Goal: Transaction & Acquisition: Purchase product/service

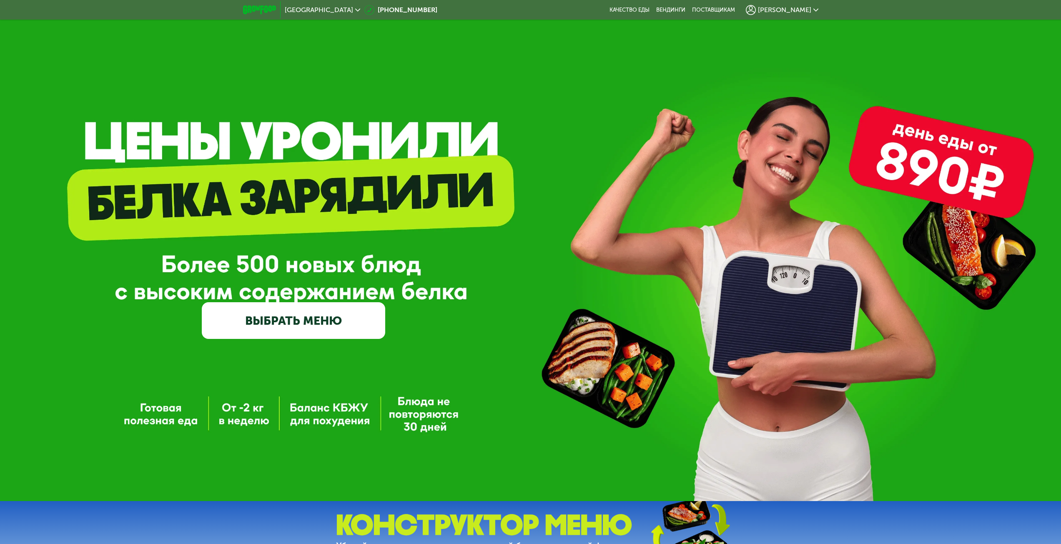
click at [298, 321] on link "ВЫБРАТЬ МЕНЮ" at bounding box center [293, 320] width 183 height 37
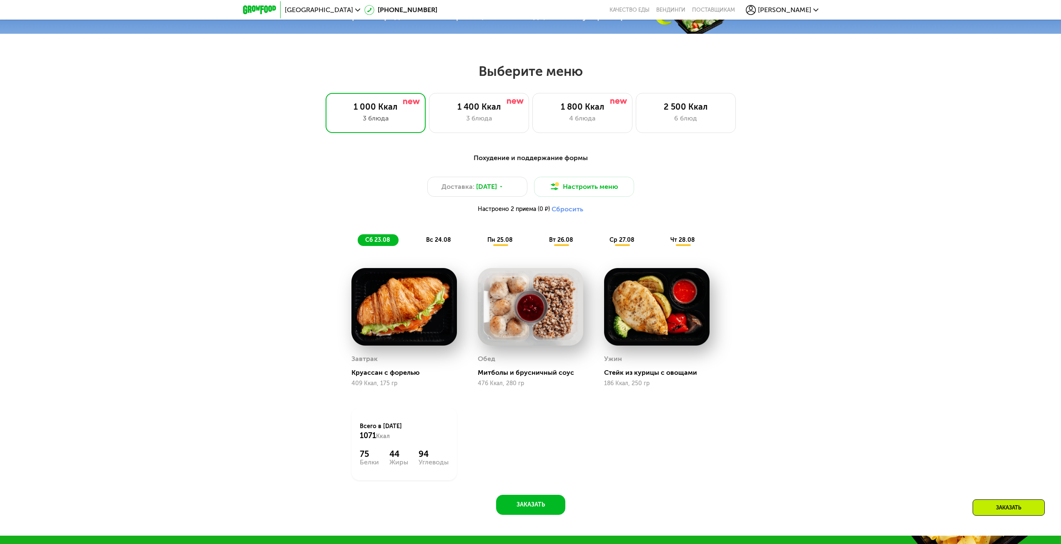
scroll to position [576, 0]
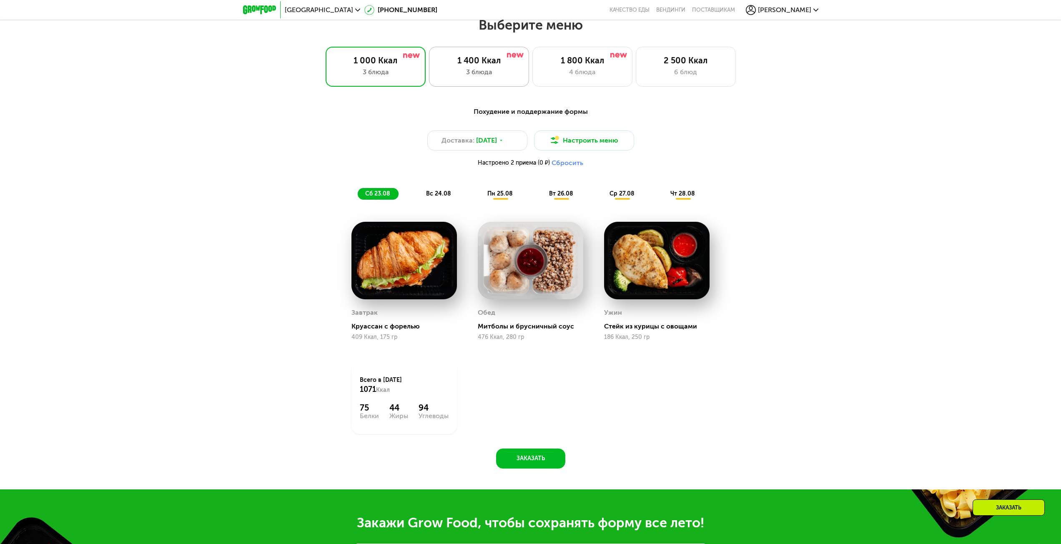
click at [456, 73] on div "3 блюда" at bounding box center [479, 72] width 83 height 10
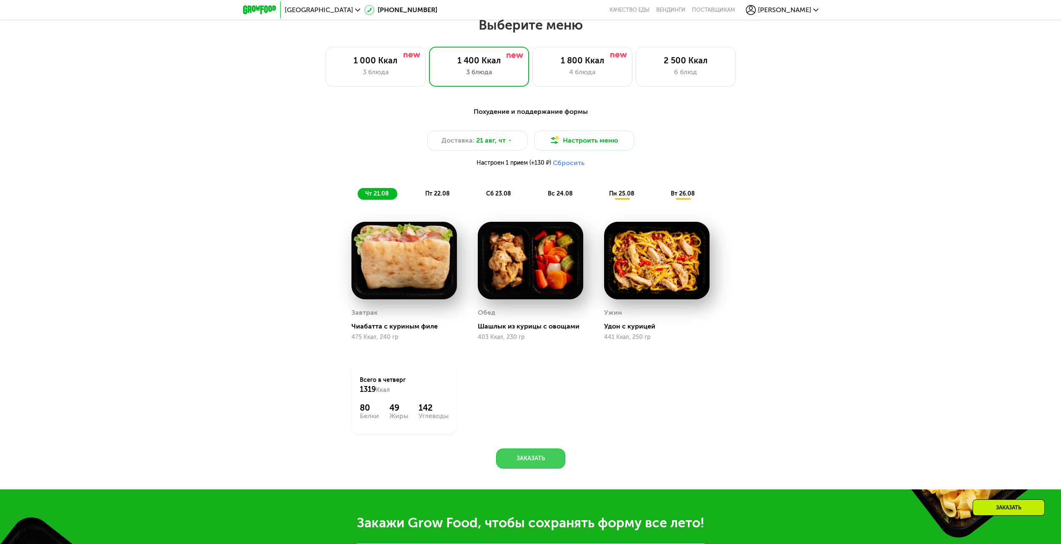
click at [551, 458] on button "Заказать" at bounding box center [530, 459] width 69 height 20
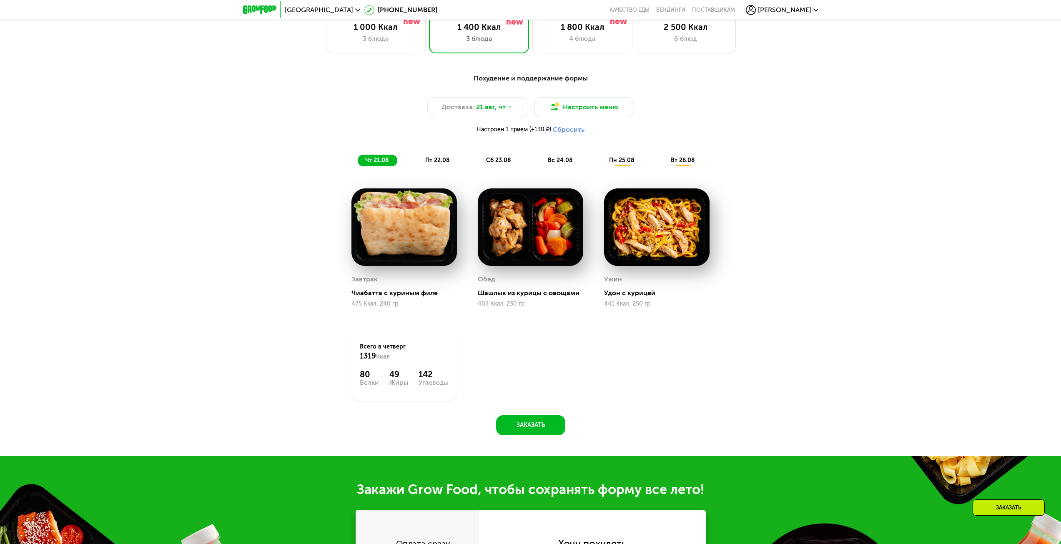
scroll to position [610, 0]
drag, startPoint x: 398, startPoint y: 370, endPoint x: 367, endPoint y: 320, distance: 58.2
click at [367, 320] on div "Всего в [DATE] 1319 Ккал 80 Белки 49 Жиры 142 Углеводы" at bounding box center [404, 363] width 126 height 93
click at [369, 320] on div "Всего в [DATE] 1319 Ккал 80 Белки 49 Жиры 142 Углеводы" at bounding box center [404, 363] width 126 height 93
drag, startPoint x: 376, startPoint y: 372, endPoint x: 364, endPoint y: 373, distance: 11.3
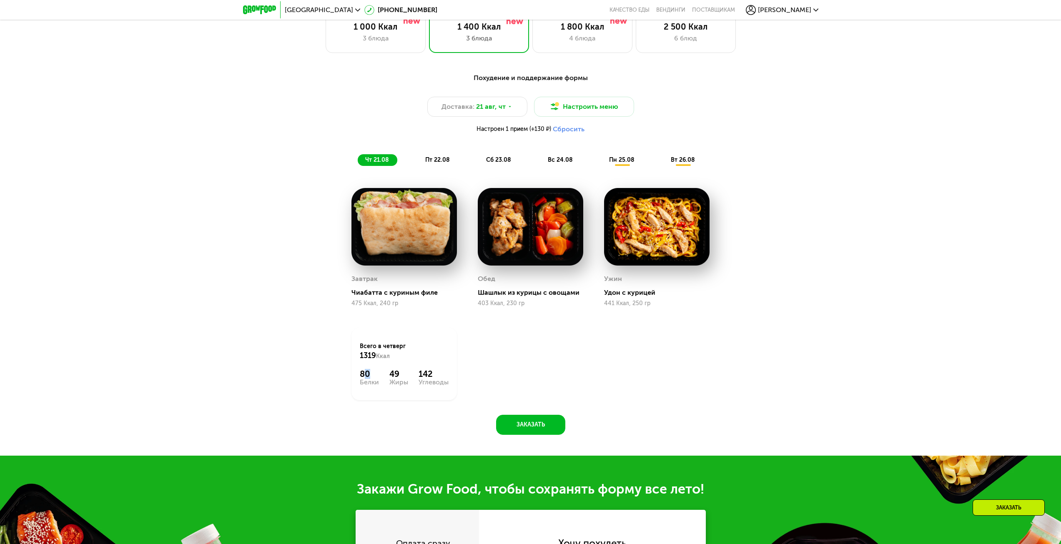
click at [364, 373] on div "80" at bounding box center [369, 374] width 19 height 10
click at [408, 386] on div "Жиры" at bounding box center [398, 382] width 19 height 7
click at [408, 366] on div "Всего в [DATE] 1319 Ккал 80 Белки 49 Жиры 142 Углеводы" at bounding box center [403, 364] width 105 height 73
drag, startPoint x: 423, startPoint y: 381, endPoint x: 446, endPoint y: 372, distance: 25.5
click at [446, 372] on div "142 Углеводы" at bounding box center [434, 377] width 30 height 17
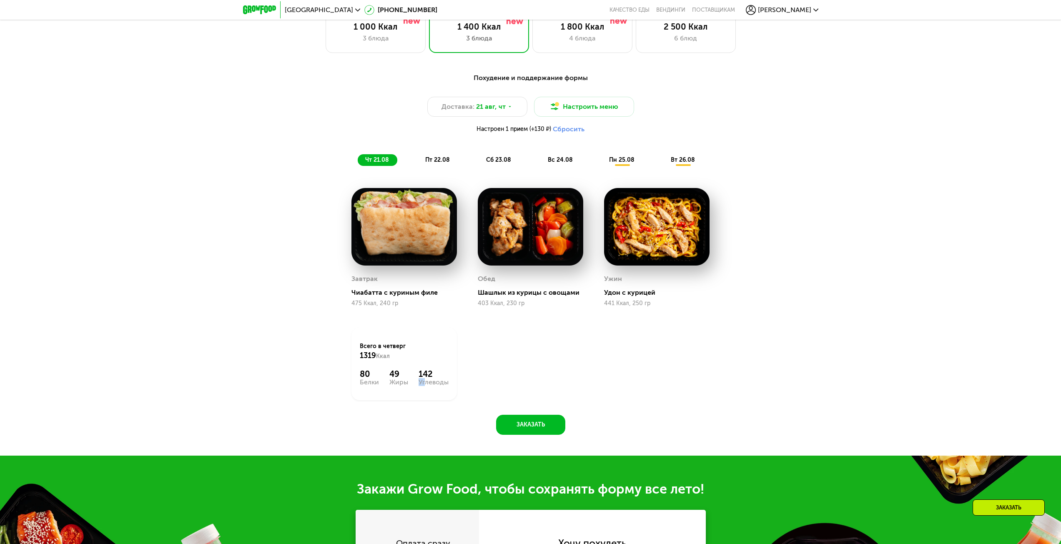
click at [446, 372] on div "142" at bounding box center [434, 374] width 30 height 10
drag, startPoint x: 433, startPoint y: 375, endPoint x: 315, endPoint y: 343, distance: 122.7
click at [315, 343] on div "Похудение и поддержание формы Доставка: [DATE] Настроить меню Настроен 1 прием …" at bounding box center [531, 251] width 514 height 367
click at [0, 0] on div "Завтрак Чиабатта с куриным филе 475 Ккал, 240 гр Обед Шашлык из курицы с овощам…" at bounding box center [0, 0] width 0 height 0
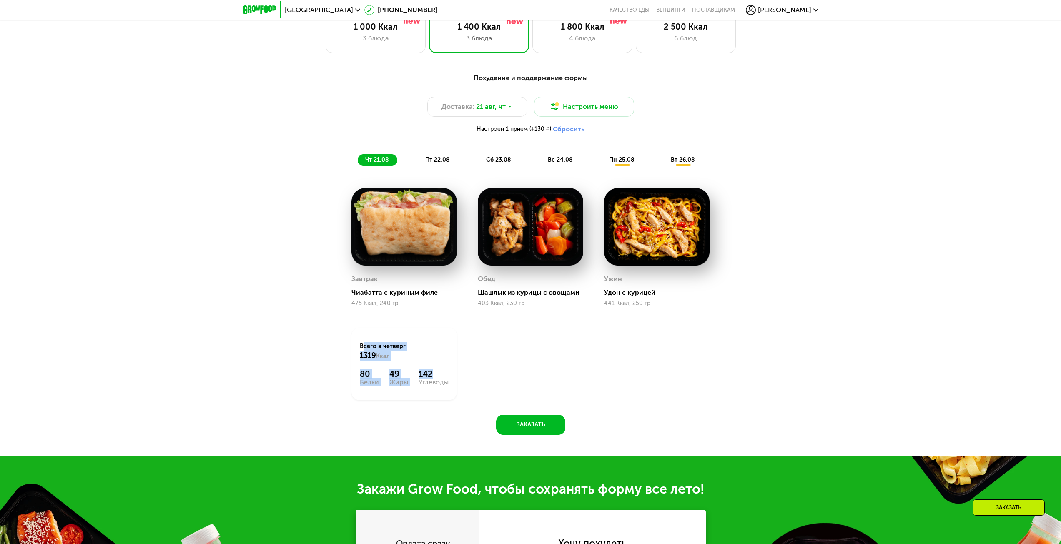
drag, startPoint x: 434, startPoint y: 375, endPoint x: 334, endPoint y: 346, distance: 103.2
click at [334, 346] on div "Похудение и поддержание формы Доставка: [DATE] Настроить меню Настроен 1 прием …" at bounding box center [531, 251] width 514 height 367
click at [327, 393] on div "Похудение и поддержание формы Доставка: [DATE] Настроить меню Настроен 1 прием …" at bounding box center [531, 251] width 514 height 367
click at [479, 158] on div "пт 22.08" at bounding box center [499, 160] width 41 height 12
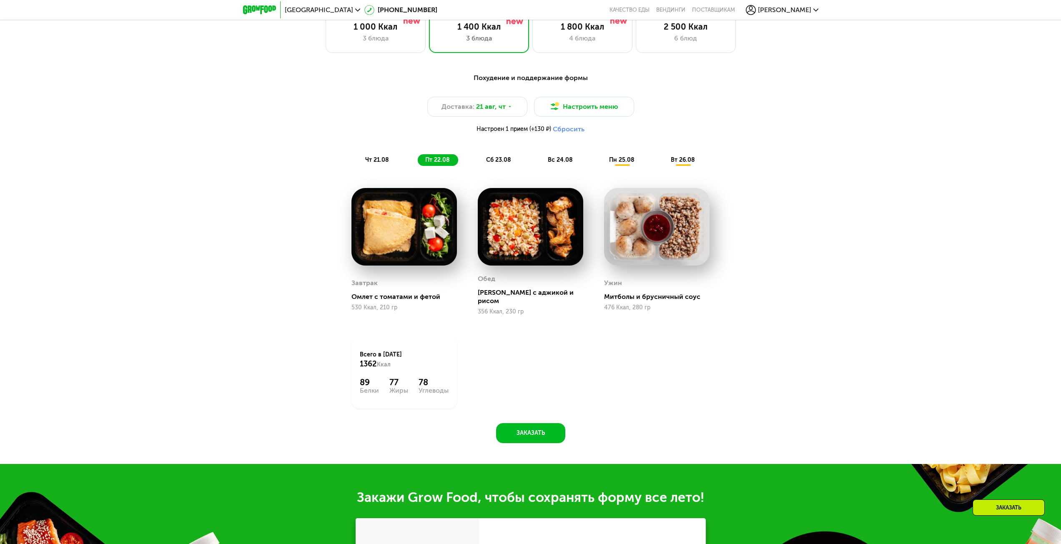
click at [418, 166] on div "чт 21.08" at bounding box center [438, 160] width 40 height 12
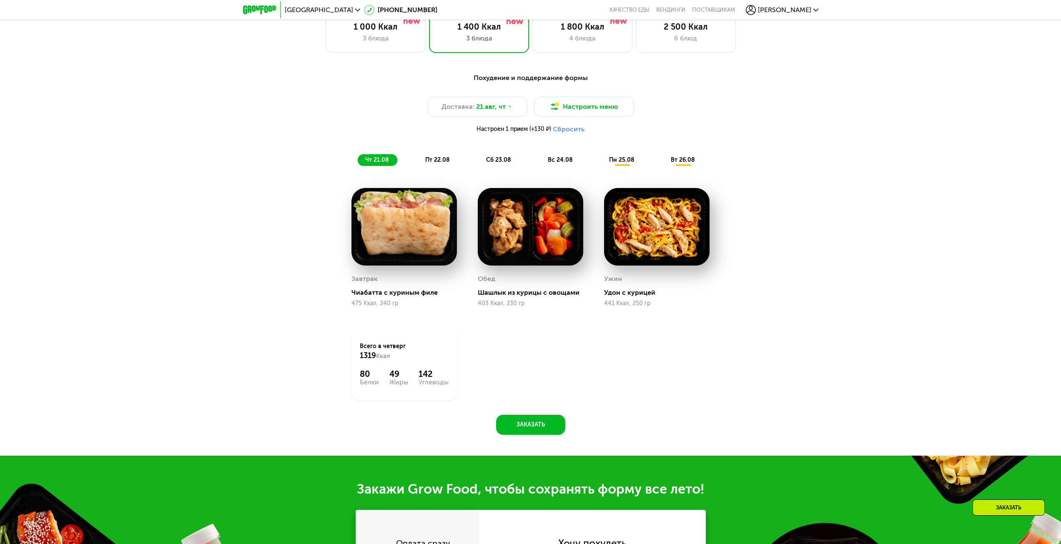
click at [479, 166] on div "пт 22.08" at bounding box center [499, 160] width 41 height 12
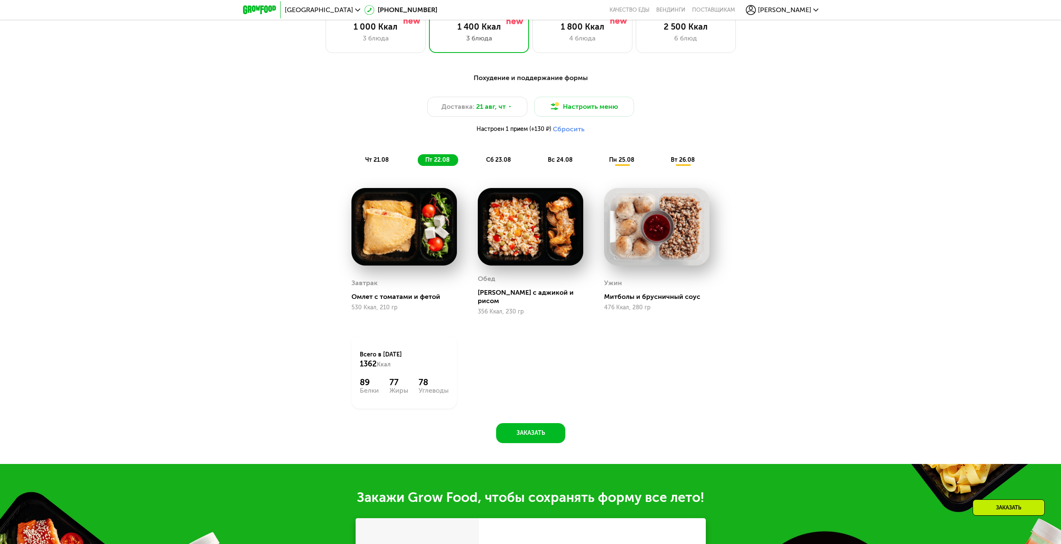
click at [499, 163] on span "сб 23.08" at bounding box center [498, 159] width 25 height 7
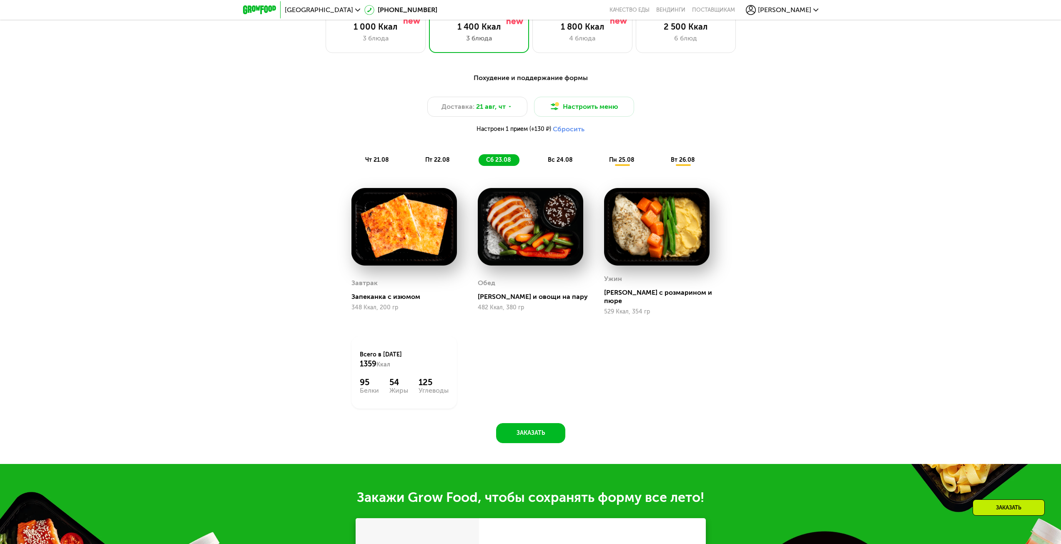
click at [602, 163] on div "вс 24.08" at bounding box center [622, 160] width 41 height 12
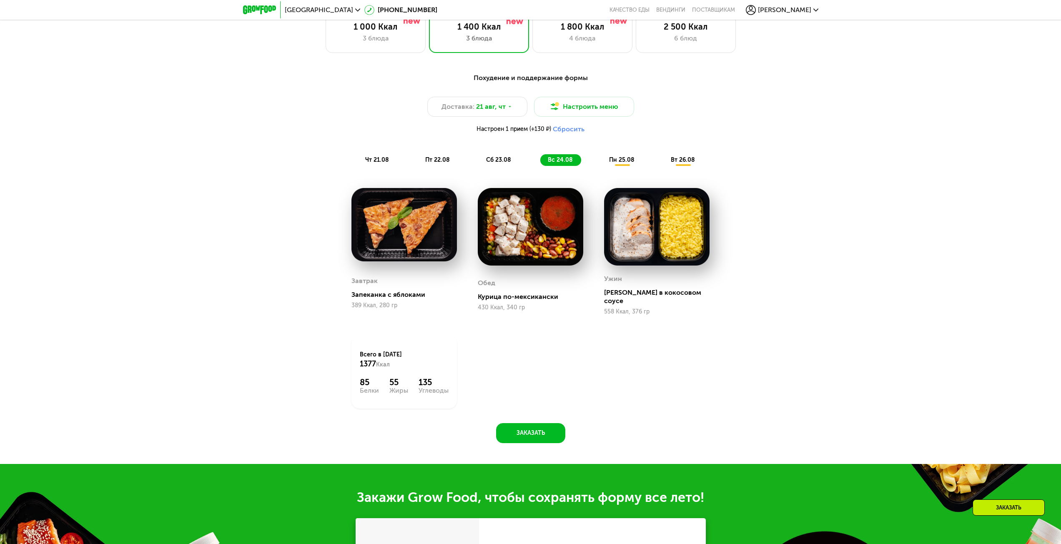
click at [613, 160] on span "пн 25.08" at bounding box center [621, 159] width 25 height 7
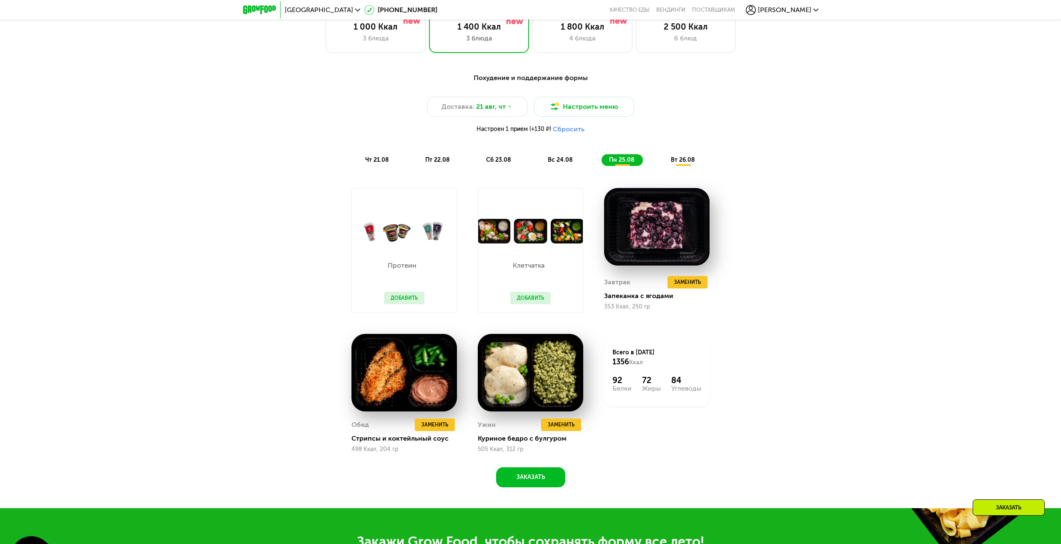
click at [673, 158] on div "вт 26.08" at bounding box center [683, 160] width 40 height 12
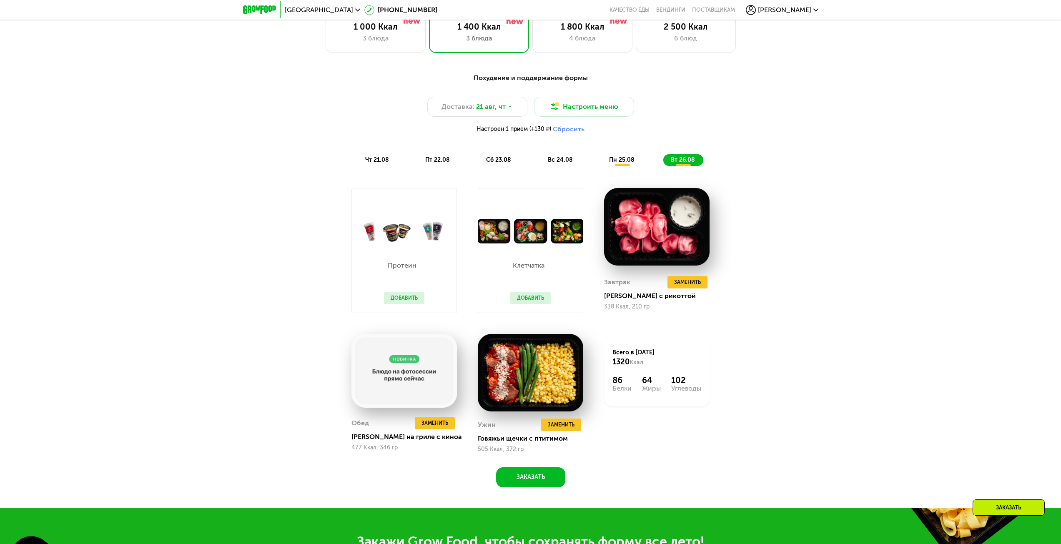
click at [418, 166] on div "чт 21.08" at bounding box center [438, 160] width 40 height 12
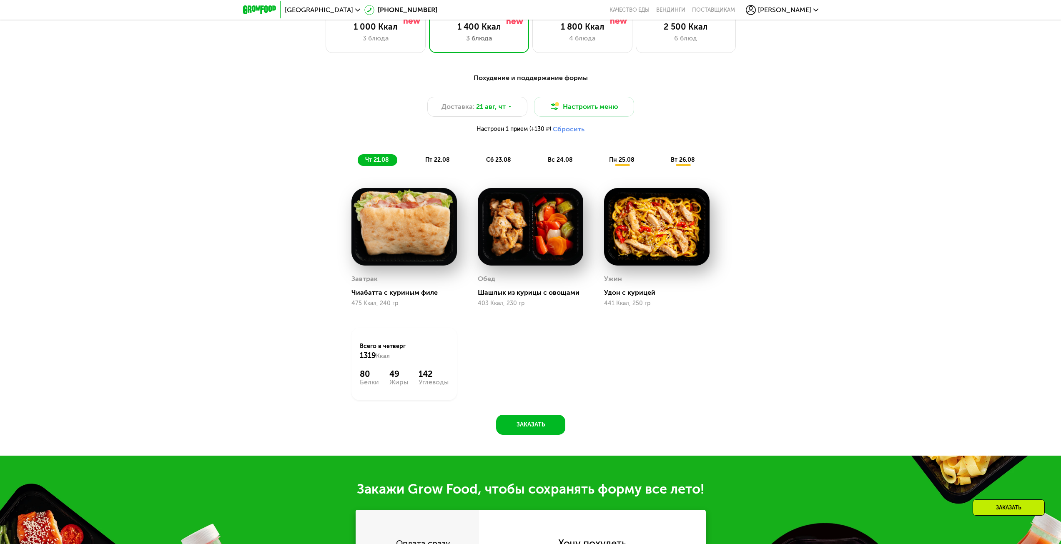
click at [438, 162] on span "пт 22.08" at bounding box center [437, 159] width 25 height 7
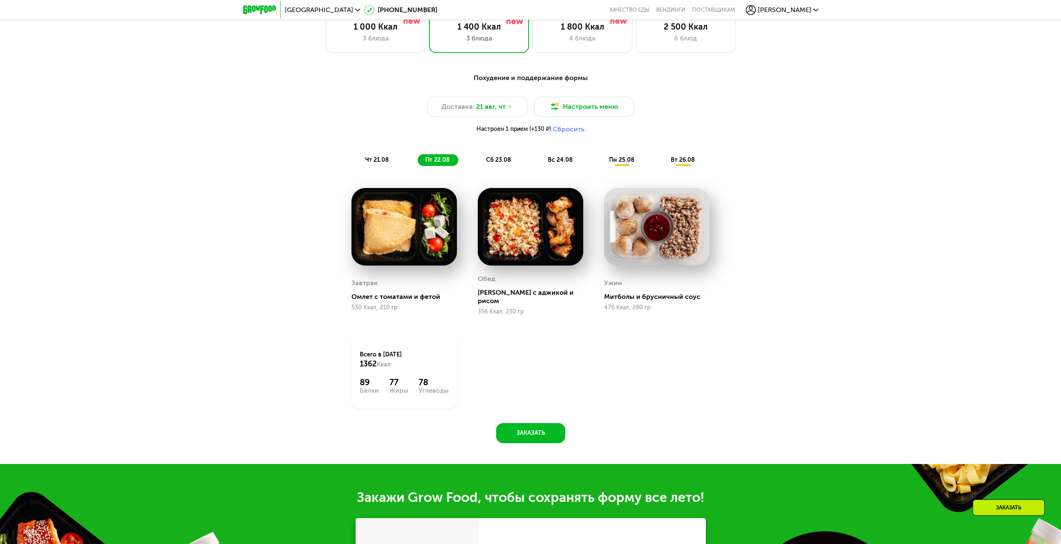
click at [505, 163] on span "сб 23.08" at bounding box center [498, 159] width 25 height 7
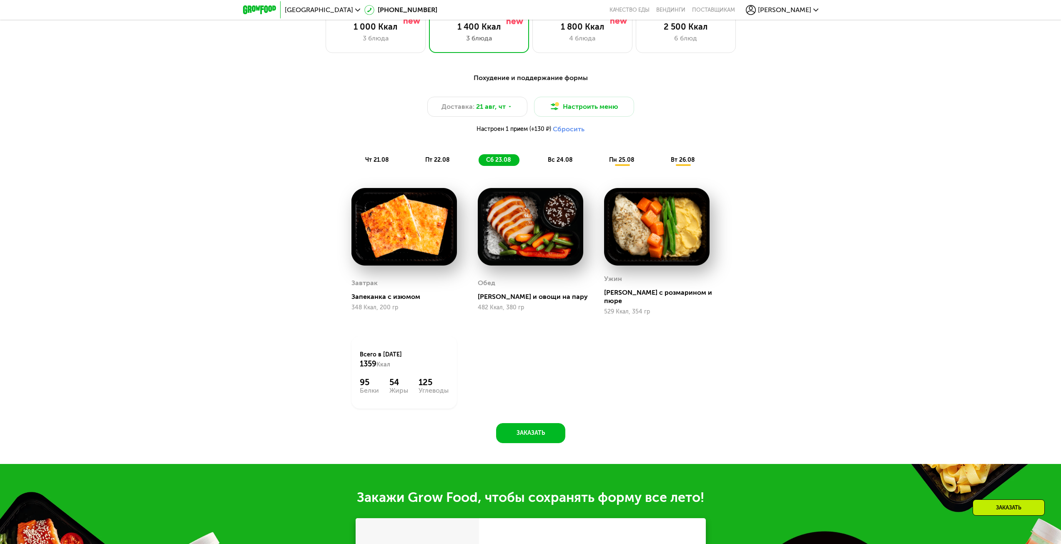
click at [602, 158] on div "вс 24.08" at bounding box center [622, 160] width 41 height 12
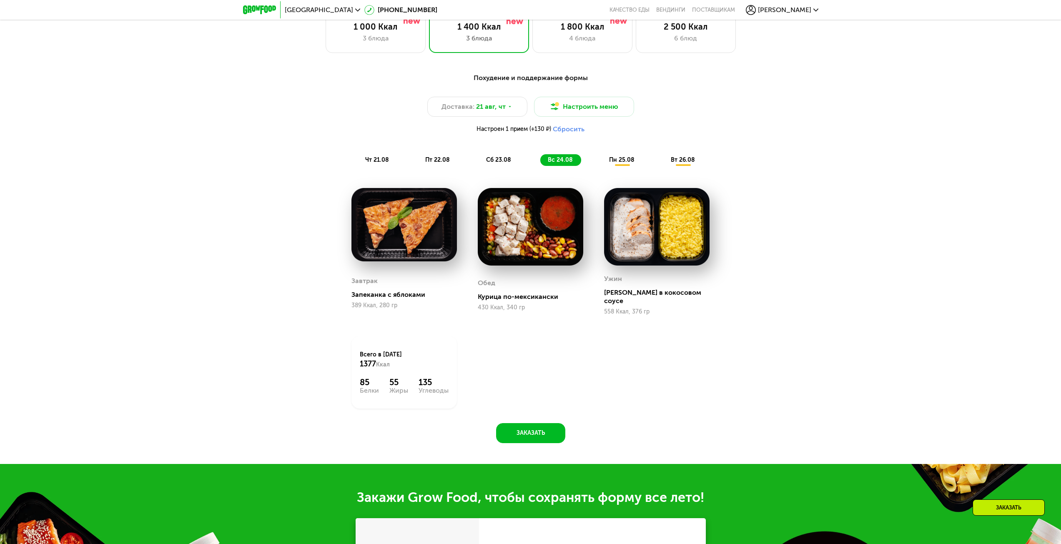
click at [376, 162] on span "чт 21.08" at bounding box center [377, 159] width 24 height 7
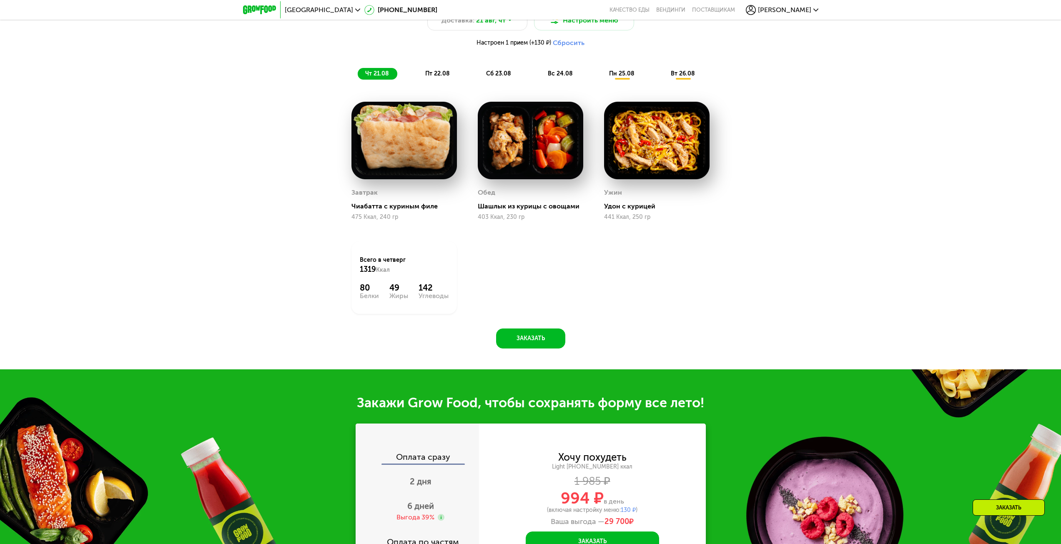
scroll to position [693, 0]
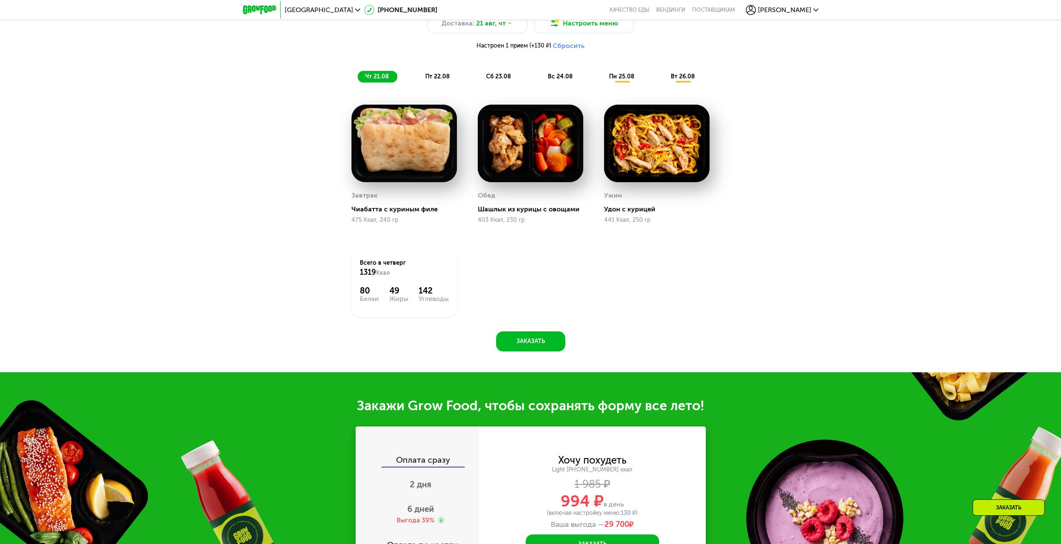
click at [493, 72] on div "Похудение и поддержание формы Доставка: [DATE] Настроить меню Настроен 1 прием …" at bounding box center [531, 36] width 494 height 93
click at [499, 78] on span "сб 23.08" at bounding box center [498, 76] width 25 height 7
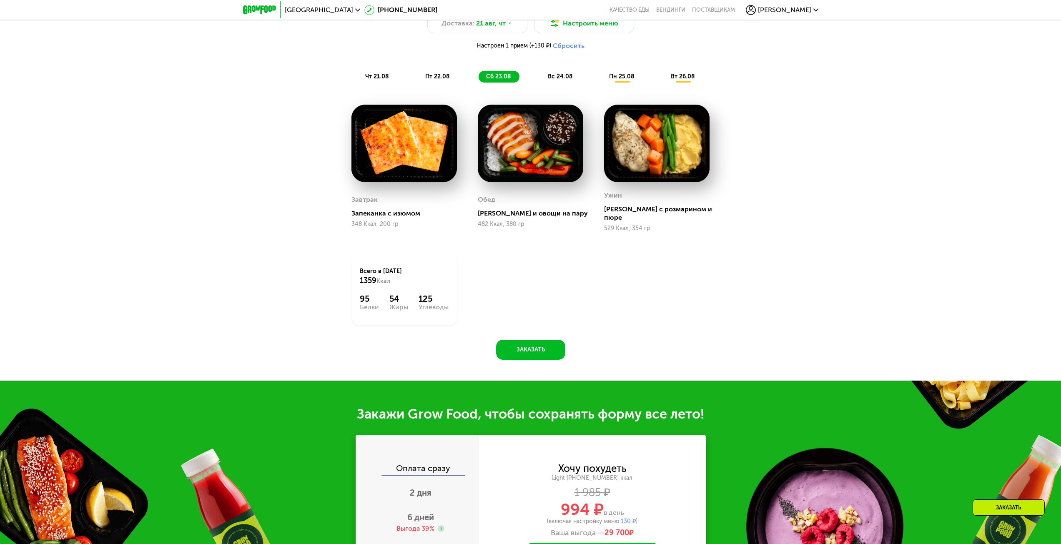
click at [449, 77] on span "пт 22.08" at bounding box center [437, 76] width 25 height 7
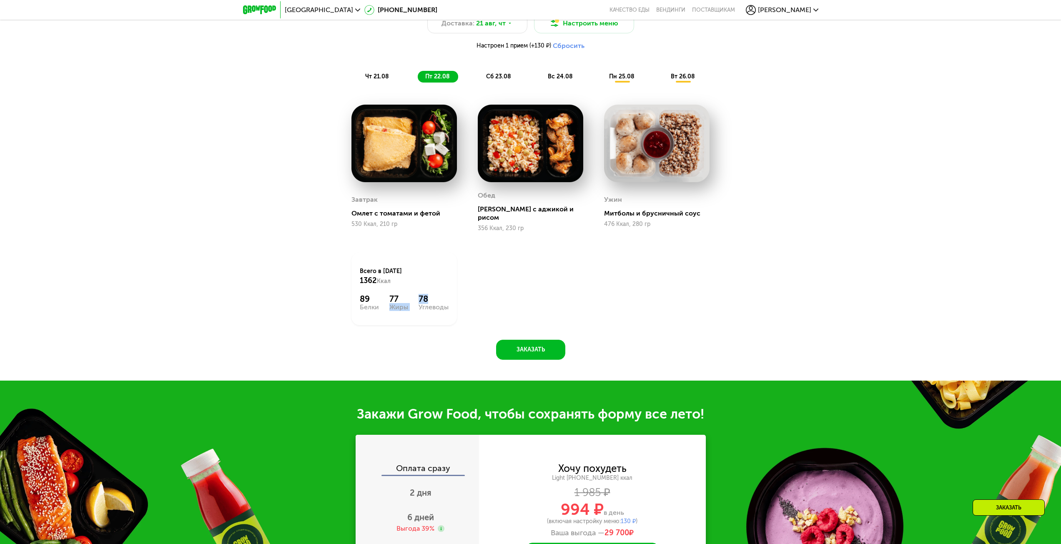
drag, startPoint x: 431, startPoint y: 288, endPoint x: 412, endPoint y: 282, distance: 19.8
click at [412, 282] on div "Всего в [DATE] 1362 Ккал 89 Белки 77 Жиры 78 Углеводы" at bounding box center [403, 289] width 105 height 73
drag, startPoint x: 434, startPoint y: 303, endPoint x: 409, endPoint y: 293, distance: 26.9
click at [432, 304] on div "Углеводы" at bounding box center [434, 307] width 30 height 7
drag, startPoint x: 406, startPoint y: 292, endPoint x: 380, endPoint y: 289, distance: 26.1
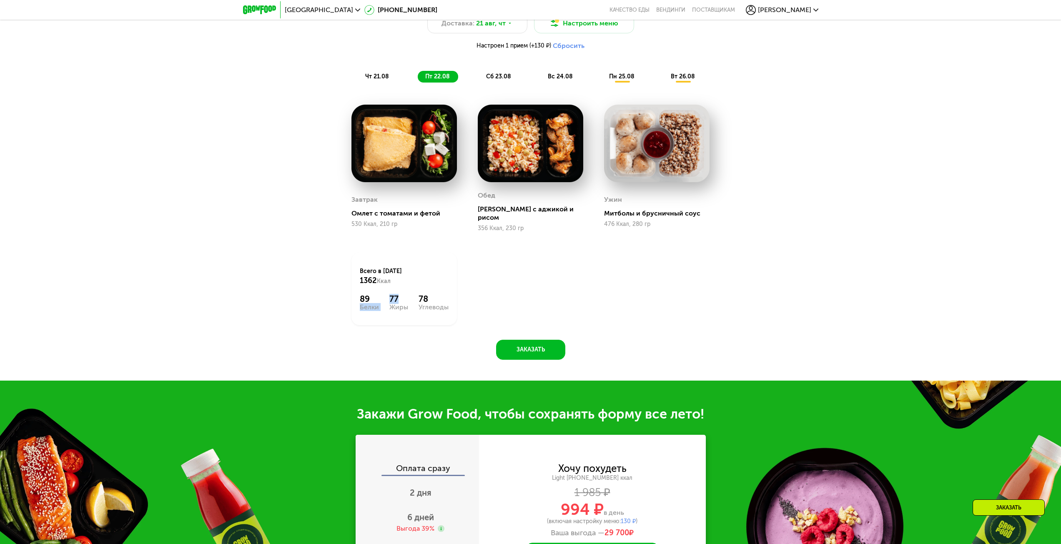
click at [380, 294] on div "89 Белки 77 Жиры 78 Углеводы" at bounding box center [404, 302] width 89 height 17
click at [433, 328] on div "Всего в [DATE] 1362 Ккал 89 Белки 77 Жиры 78 Углеводы" at bounding box center [404, 288] width 126 height 93
click at [540, 83] on div "сб 23.08" at bounding box center [560, 77] width 41 height 12
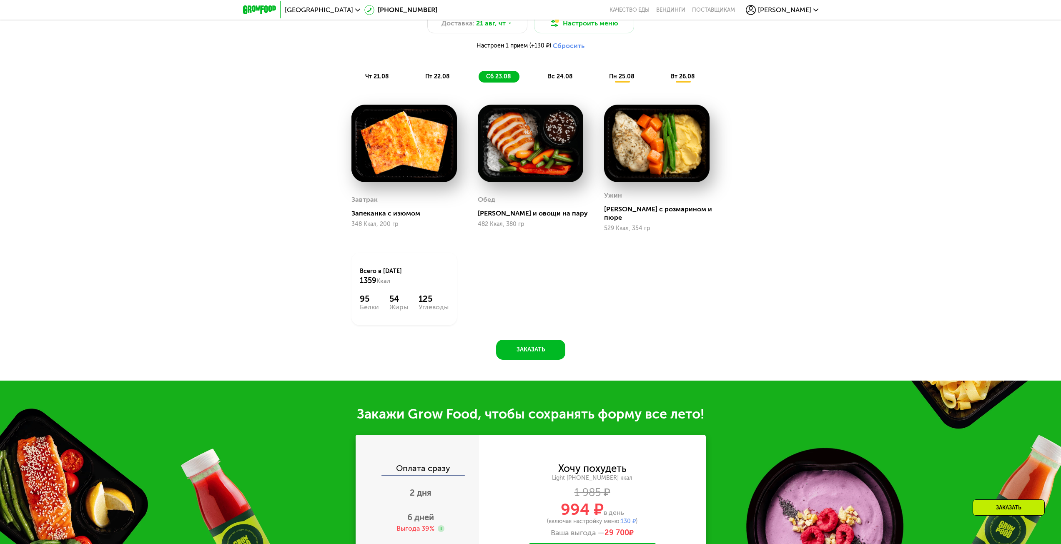
click at [554, 77] on span "вс 24.08" at bounding box center [560, 76] width 25 height 7
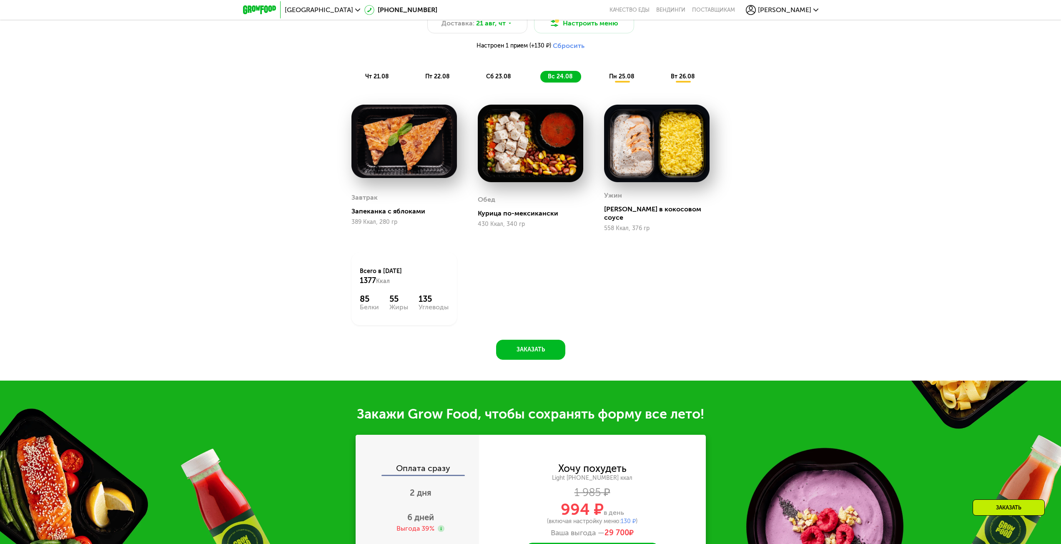
click at [637, 88] on div "Похудение и поддержание формы Доставка: [DATE] Настроить меню Настроен 1 прием …" at bounding box center [531, 36] width 504 height 103
click at [663, 83] on div "пн 25.08" at bounding box center [683, 77] width 40 height 12
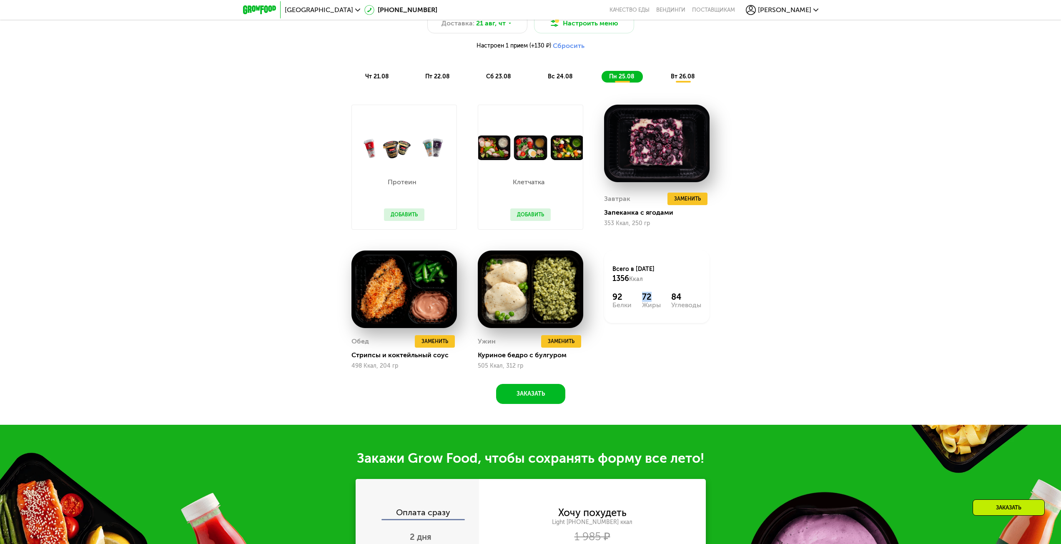
drag, startPoint x: 655, startPoint y: 294, endPoint x: 637, endPoint y: 294, distance: 17.1
click at [637, 294] on div "Всего в [DATE] 1356 Ккал 92 Белки 72 Жиры 84 Углеводы" at bounding box center [656, 287] width 105 height 73
drag, startPoint x: 690, startPoint y: 293, endPoint x: 658, endPoint y: 296, distance: 31.8
click at [658, 296] on div "Всего в [DATE] 1356 Ккал 92 Белки 72 Жиры 84 Углеводы" at bounding box center [656, 287] width 105 height 73
drag, startPoint x: 883, startPoint y: 313, endPoint x: 870, endPoint y: 311, distance: 12.8
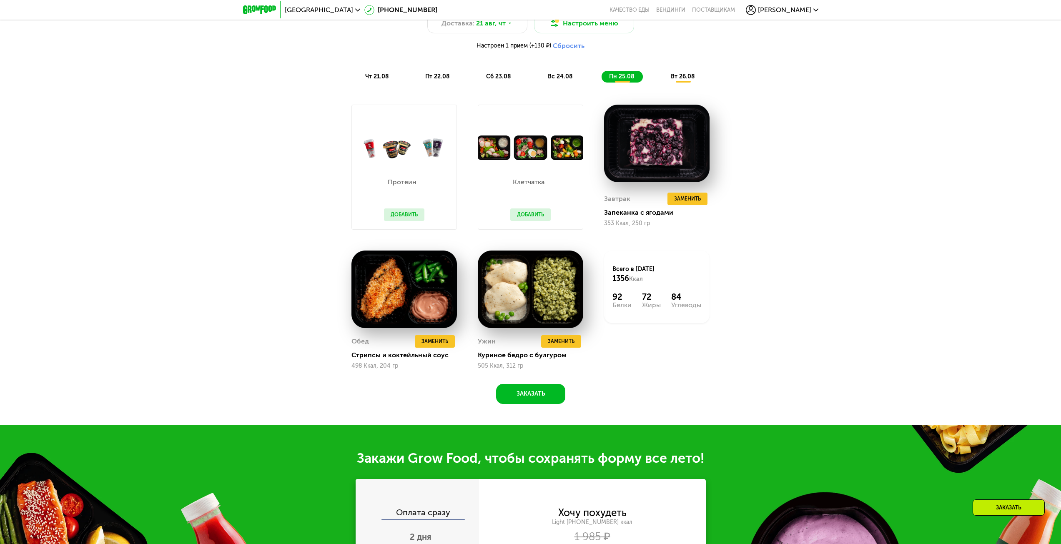
click at [878, 313] on div "Похудение и поддержание формы Доставка: [DATE] Настроить меню Настроен 1 прием …" at bounding box center [530, 201] width 1061 height 447
click at [680, 77] on span "вт 26.08" at bounding box center [683, 76] width 24 height 7
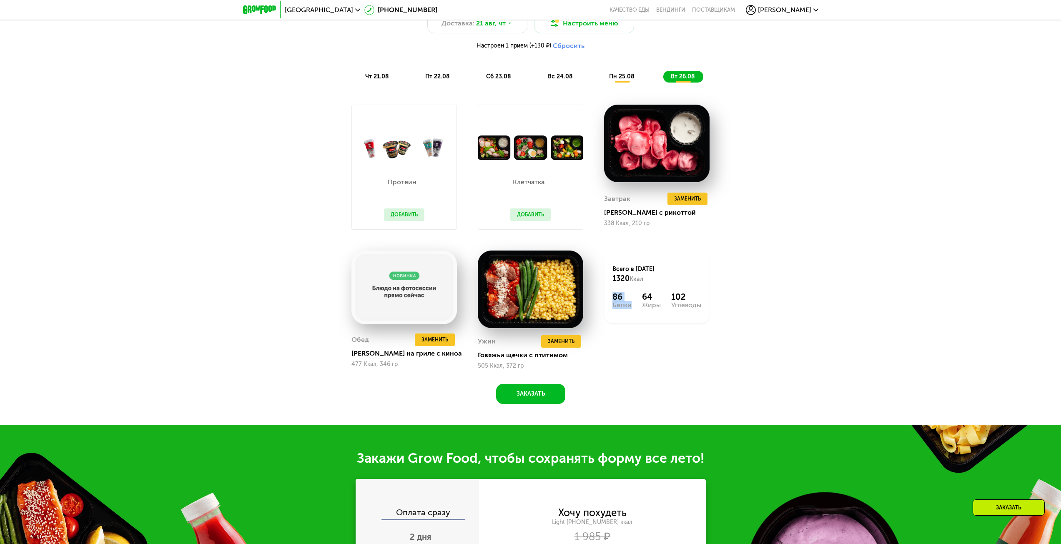
drag, startPoint x: 627, startPoint y: 304, endPoint x: 604, endPoint y: 299, distance: 24.3
click at [604, 299] on div "Всего в [DATE] 1320 Ккал 86 Белки 64 Жиры 102 Углеводы" at bounding box center [657, 310] width 126 height 140
click at [745, 331] on div "Похудение и поддержание формы Доставка: [DATE] Настроить меню Настроен 1 прием …" at bounding box center [531, 195] width 514 height 420
drag, startPoint x: 636, startPoint y: 302, endPoint x: 676, endPoint y: 303, distance: 40.4
click at [676, 303] on div "86 Белки 64 Жиры 102 Углеводы" at bounding box center [656, 300] width 89 height 17
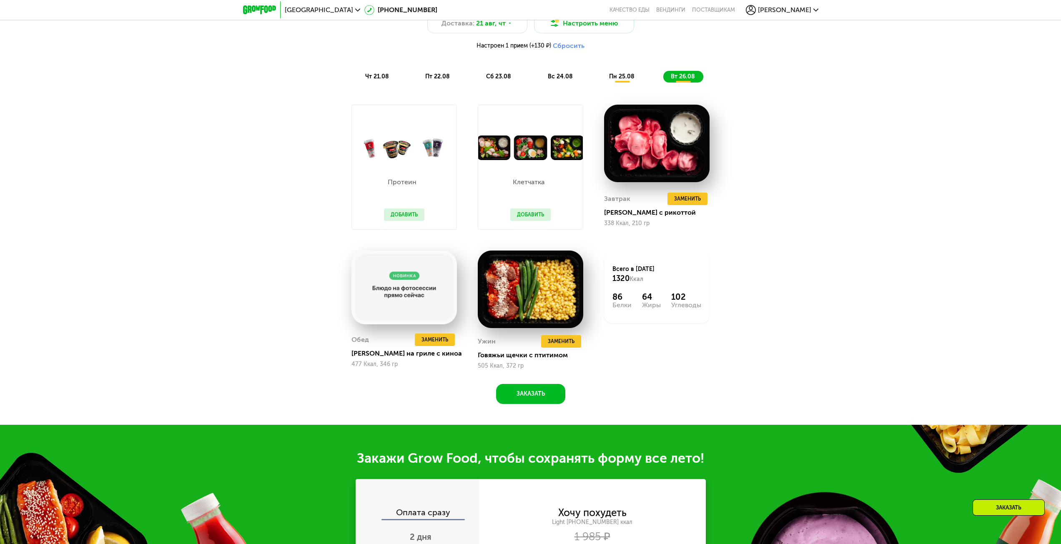
click at [910, 372] on div "Похудение и поддержание формы Доставка: [DATE] Настроить меню Настроен 1 прием …" at bounding box center [530, 201] width 1061 height 447
click at [628, 80] on span "пн 25.08" at bounding box center [621, 76] width 25 height 7
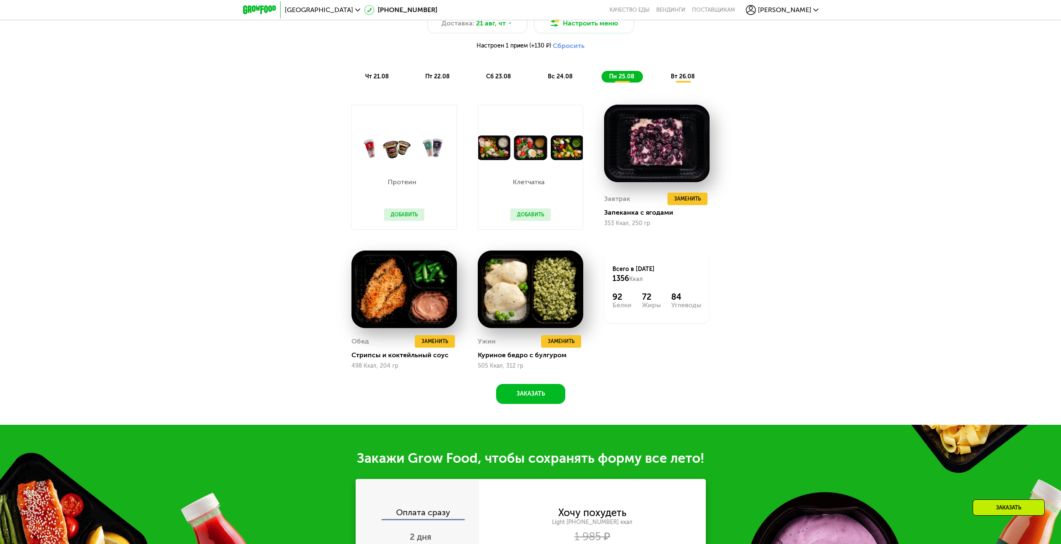
click at [554, 80] on span "вс 24.08" at bounding box center [560, 76] width 25 height 7
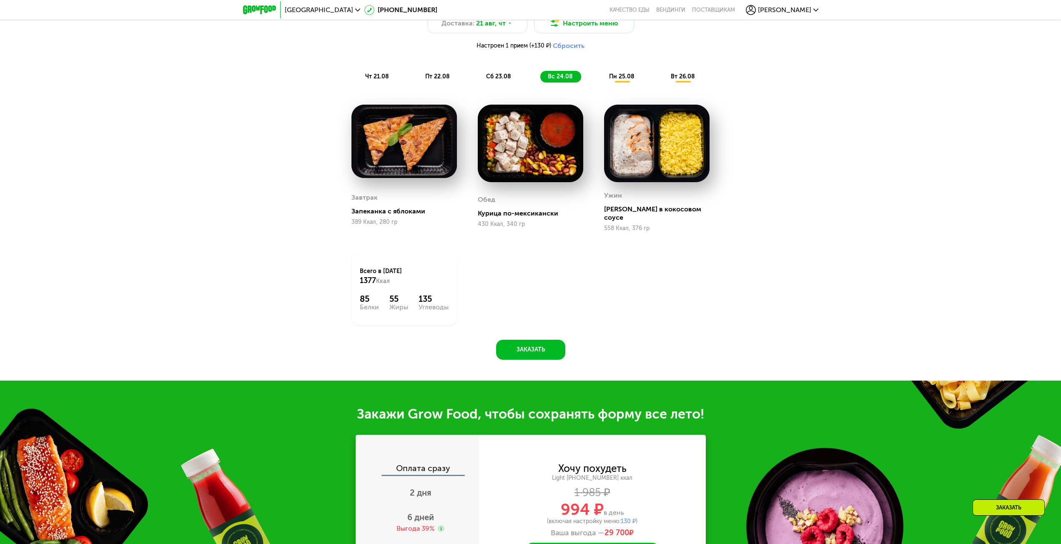
click at [511, 76] on span "сб 23.08" at bounding box center [498, 76] width 25 height 7
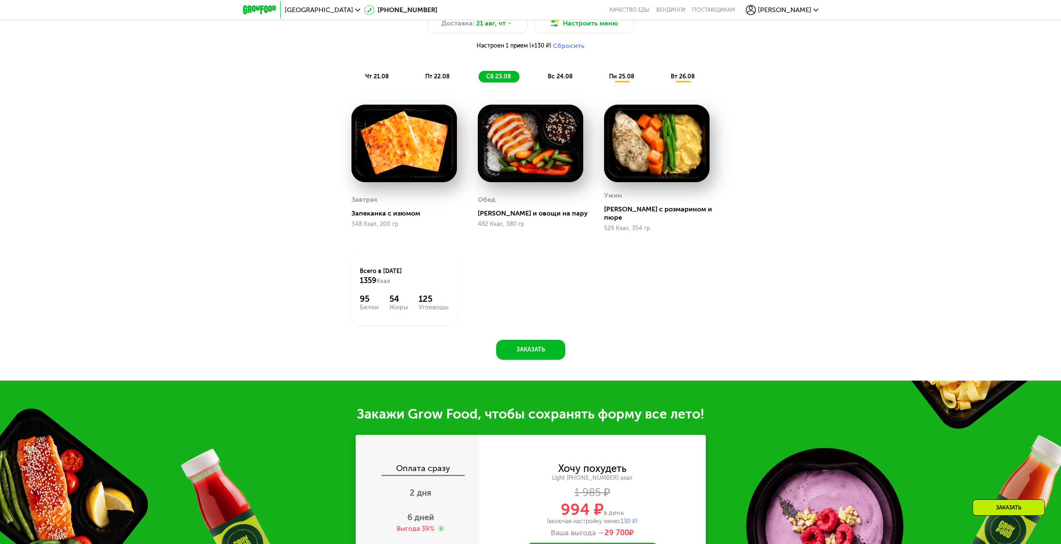
click at [430, 80] on span "пт 22.08" at bounding box center [437, 76] width 25 height 7
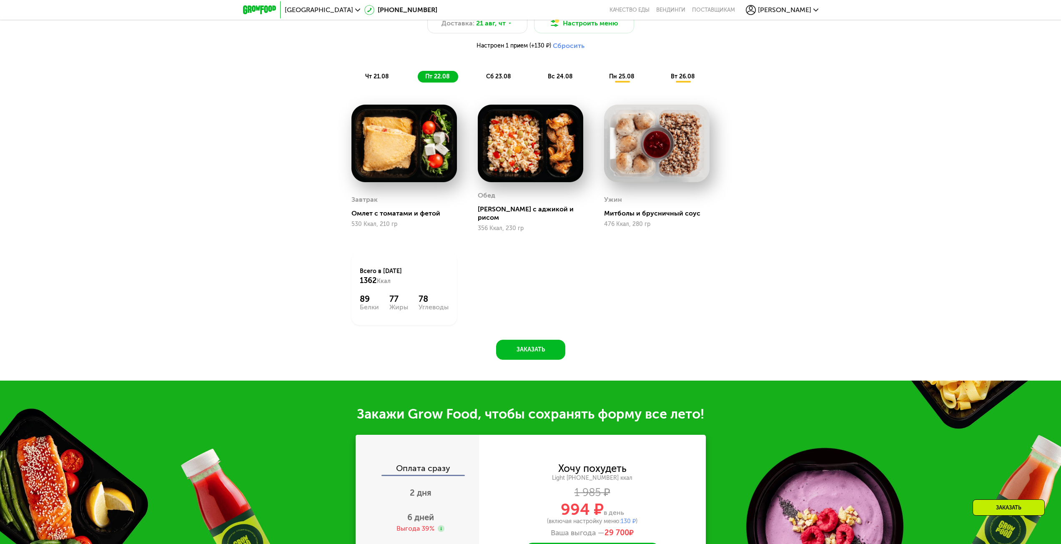
click at [370, 78] on span "чт 21.08" at bounding box center [377, 76] width 24 height 7
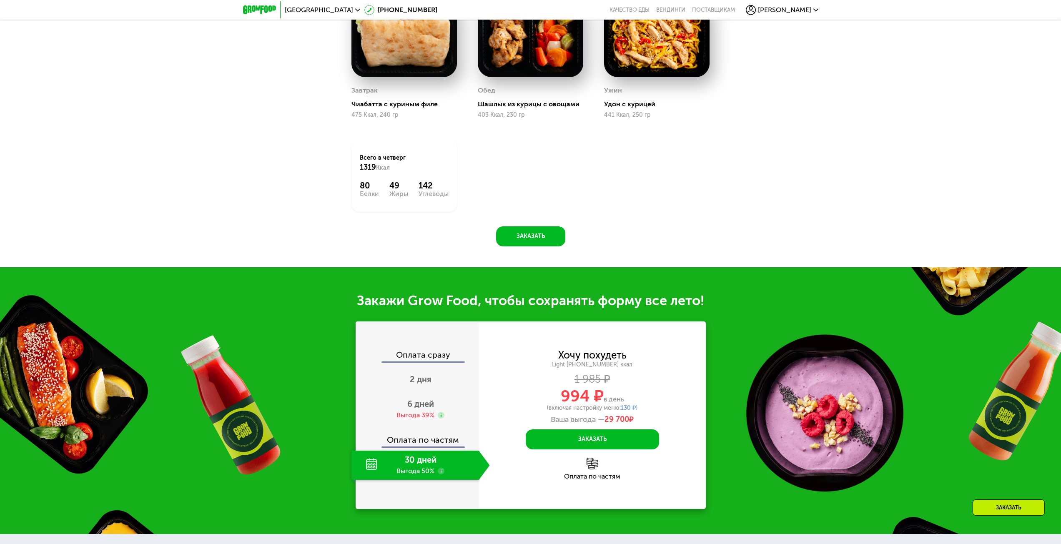
scroll to position [818, 0]
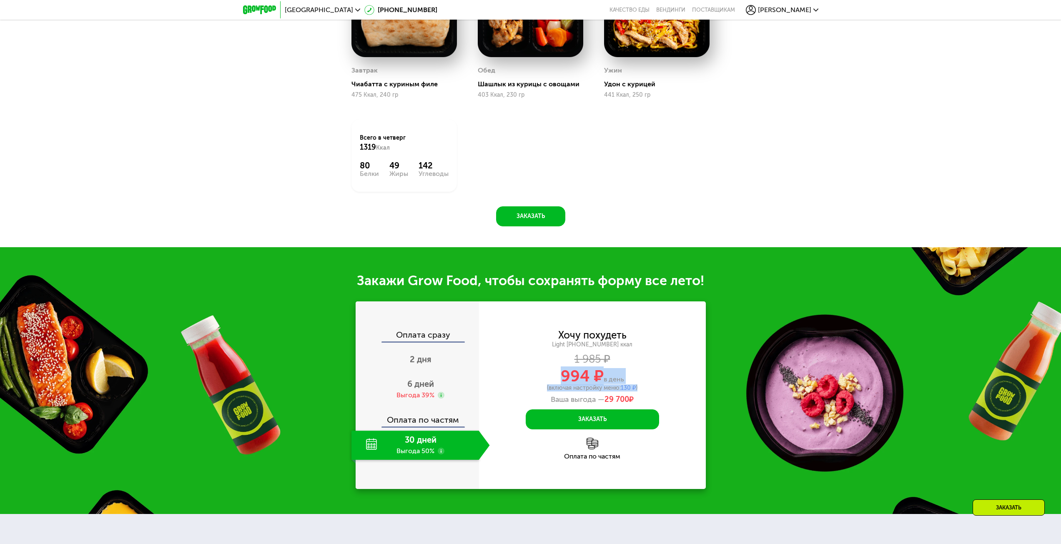
drag, startPoint x: 554, startPoint y: 378, endPoint x: 675, endPoint y: 389, distance: 121.8
click at [675, 389] on div "Хочу похудеть Light [PHONE_NUMBER] ккал 1 985 ₽ 994 ₽ в день (включая настройку…" at bounding box center [592, 368] width 227 height 74
click at [537, 348] on div "Light [PHONE_NUMBER] ккал" at bounding box center [592, 345] width 227 height 8
drag, startPoint x: 646, startPoint y: 398, endPoint x: 604, endPoint y: 399, distance: 42.1
click at [604, 399] on div "Ваша выгода — 29 700 ₽" at bounding box center [592, 399] width 227 height 9
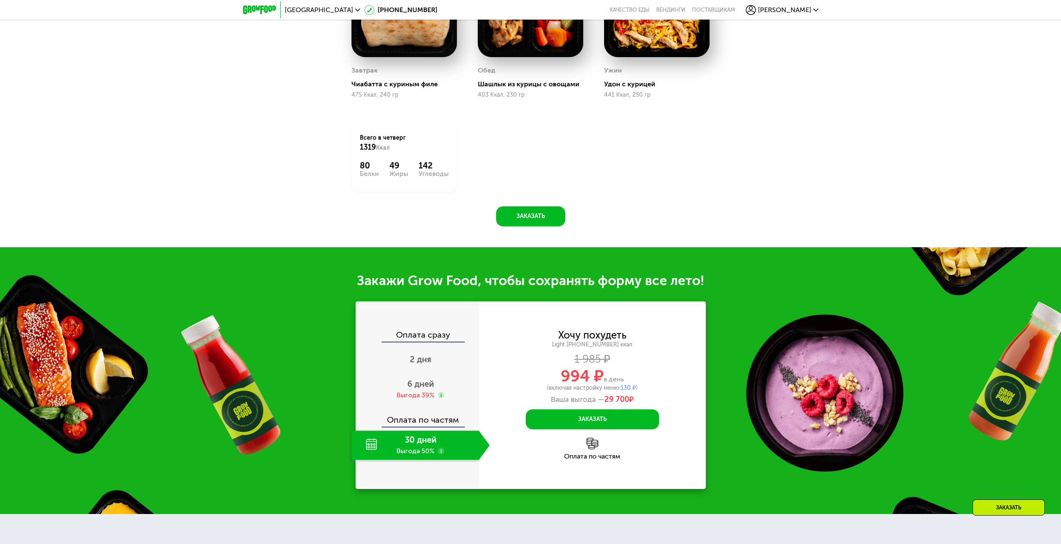
click at [645, 399] on div "Ваша выгода — 29 700 ₽" at bounding box center [592, 399] width 227 height 9
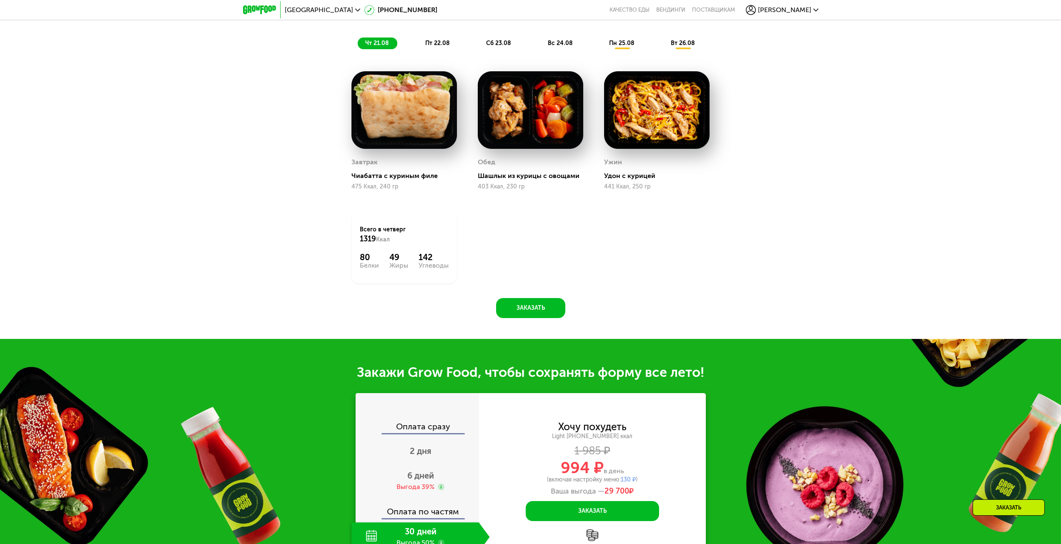
scroll to position [860, 0]
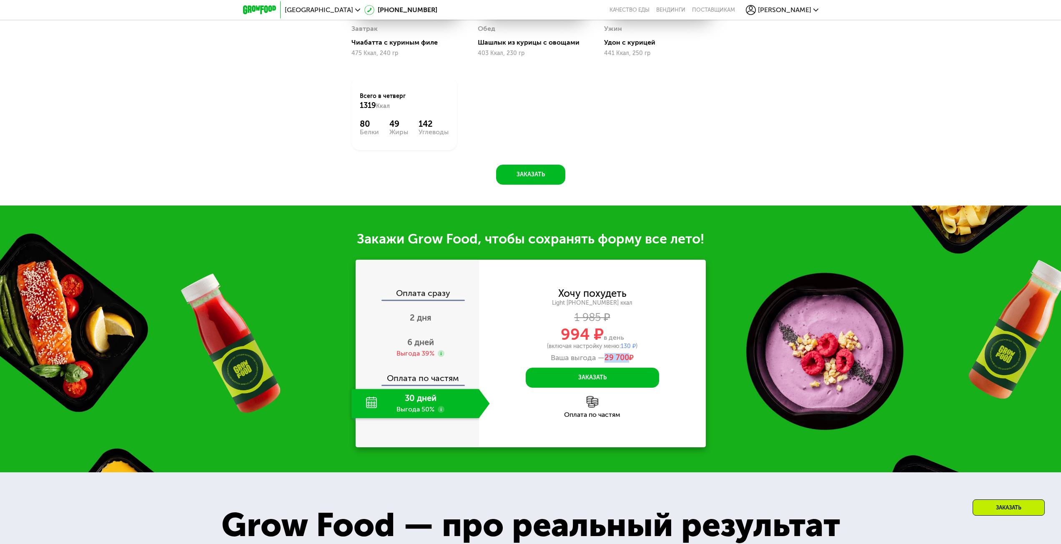
drag, startPoint x: 602, startPoint y: 357, endPoint x: 629, endPoint y: 356, distance: 27.5
click at [629, 356] on div "Ваша выгода — 29 700 ₽" at bounding box center [592, 358] width 227 height 9
click at [642, 357] on div "Ваша выгода — 29 700 ₽" at bounding box center [592, 358] width 227 height 9
click at [441, 413] on use at bounding box center [441, 409] width 7 height 7
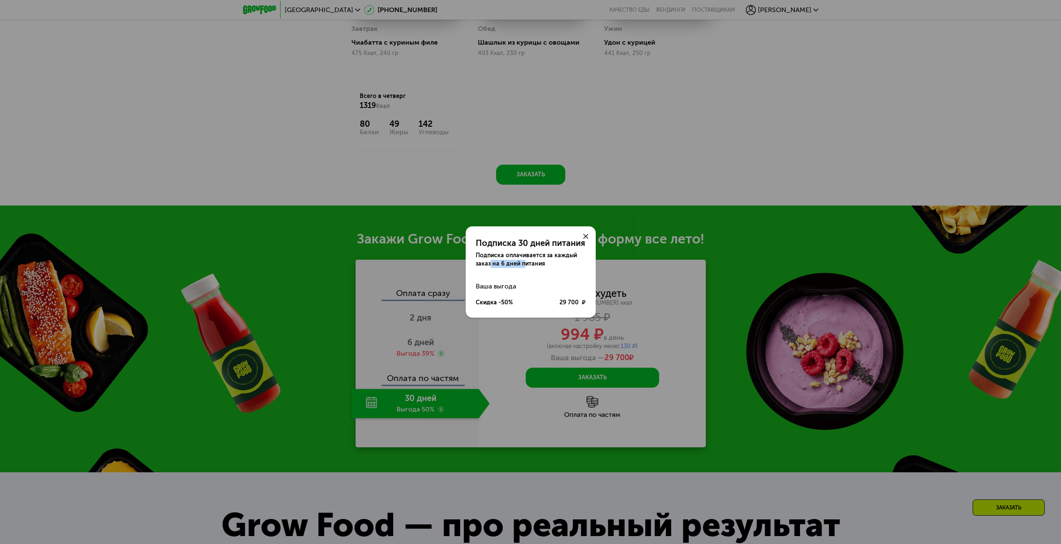
drag, startPoint x: 490, startPoint y: 263, endPoint x: 524, endPoint y: 261, distance: 33.8
click at [524, 261] on div "Подписка оплачивается за каждый заказ на 6 дней питания" at bounding box center [531, 259] width 110 height 17
click at [541, 277] on div "Подписка 30 дней питания Подписка оплачивается за каждый заказ на 6 дней питани…" at bounding box center [531, 268] width 130 height 85
drag, startPoint x: 497, startPoint y: 266, endPoint x: 547, endPoint y: 270, distance: 49.7
click at [547, 270] on div "Подписка 30 дней питания Подписка оплачивается за каждый заказ на 6 дней питани…" at bounding box center [531, 268] width 130 height 85
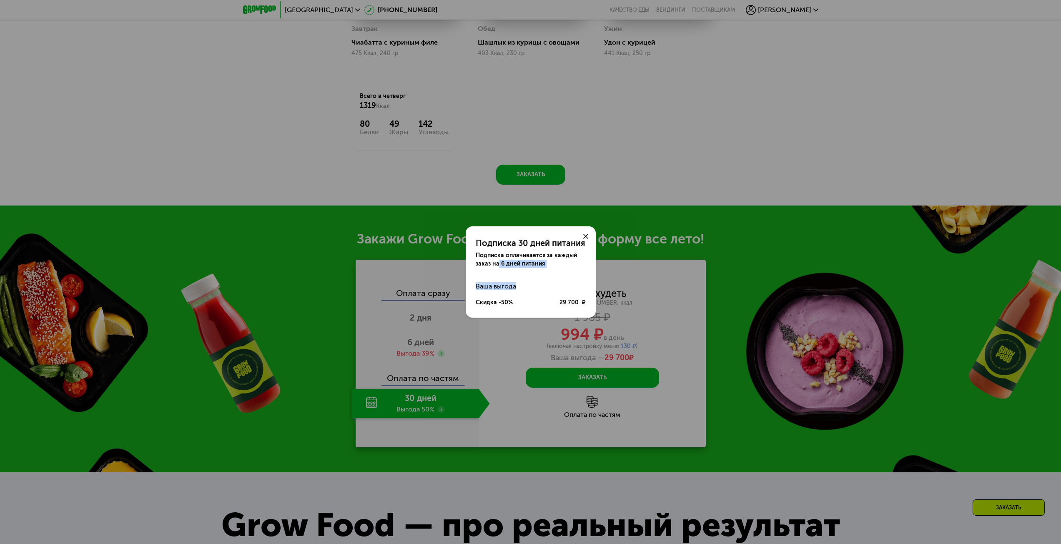
click at [552, 280] on div "Ваша выгода" at bounding box center [531, 286] width 110 height 17
drag, startPoint x: 551, startPoint y: 265, endPoint x: 473, endPoint y: 248, distance: 80.2
click at [473, 248] on div "Подписка 30 дней питания Подписка оплачивается за каждый заказ на 6 дней питания" at bounding box center [531, 247] width 130 height 42
click at [511, 284] on div "Ваша выгода" at bounding box center [531, 286] width 110 height 17
click at [587, 238] on use at bounding box center [585, 236] width 5 height 5
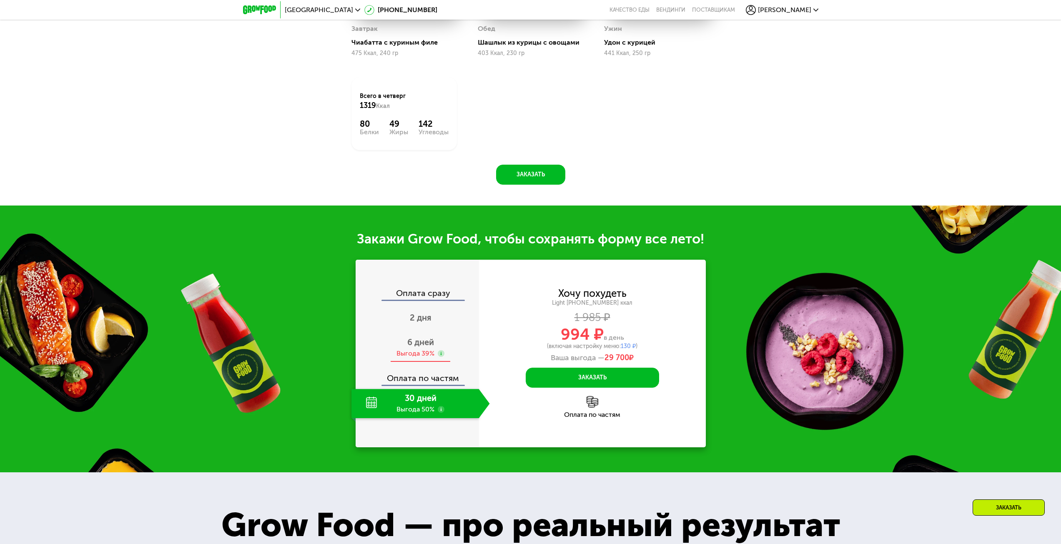
click at [436, 345] on div "6 дней Выгода 39%" at bounding box center [420, 347] width 138 height 29
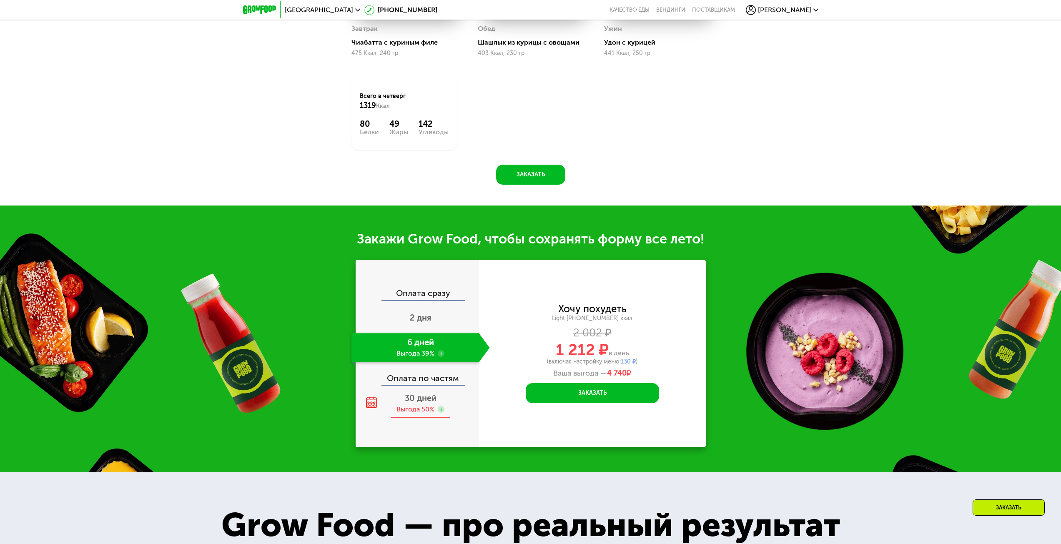
click at [426, 398] on span "30 дней" at bounding box center [421, 398] width 32 height 10
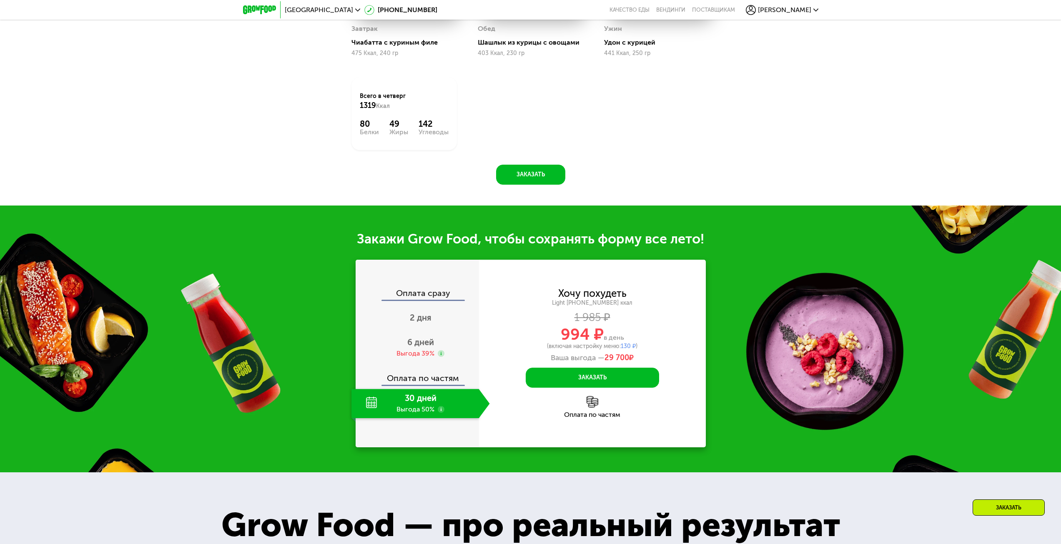
click at [439, 413] on use at bounding box center [441, 409] width 7 height 7
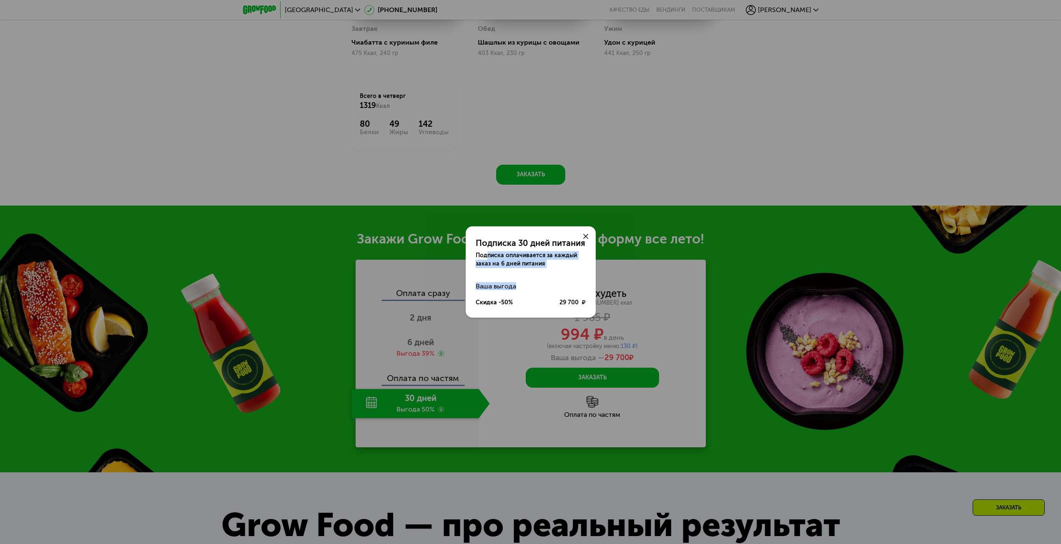
drag, startPoint x: 486, startPoint y: 251, endPoint x: 548, endPoint y: 268, distance: 64.4
click at [548, 268] on div "Подписка 30 дней питания Подписка оплачивается за каждый заказ на 6 дней питани…" at bounding box center [531, 268] width 130 height 85
click at [596, 260] on div "Подписка 30 дней питания Подписка оплачивается за каждый заказ на 6 дней питани…" at bounding box center [530, 272] width 1061 height 544
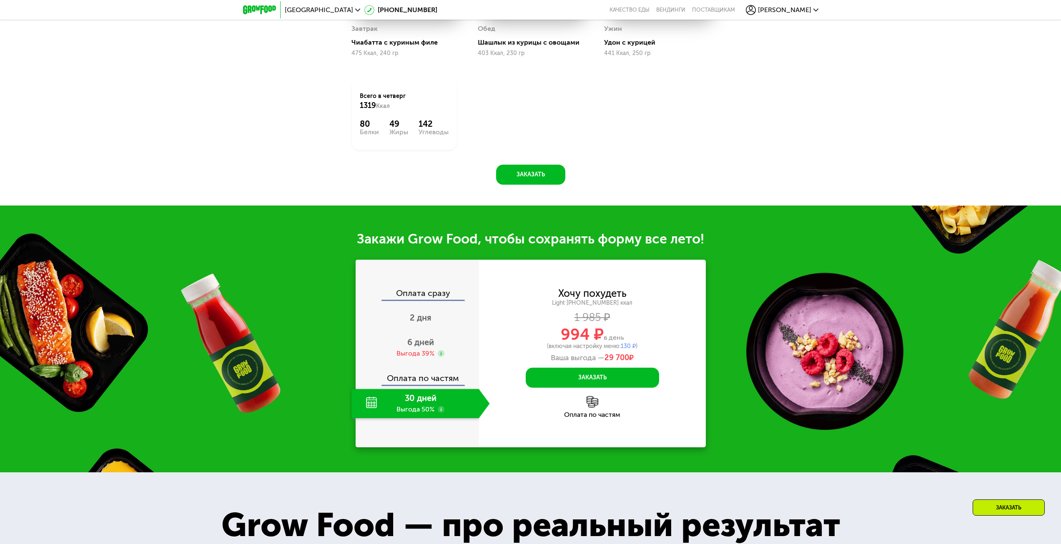
click at [442, 413] on use at bounding box center [441, 409] width 7 height 7
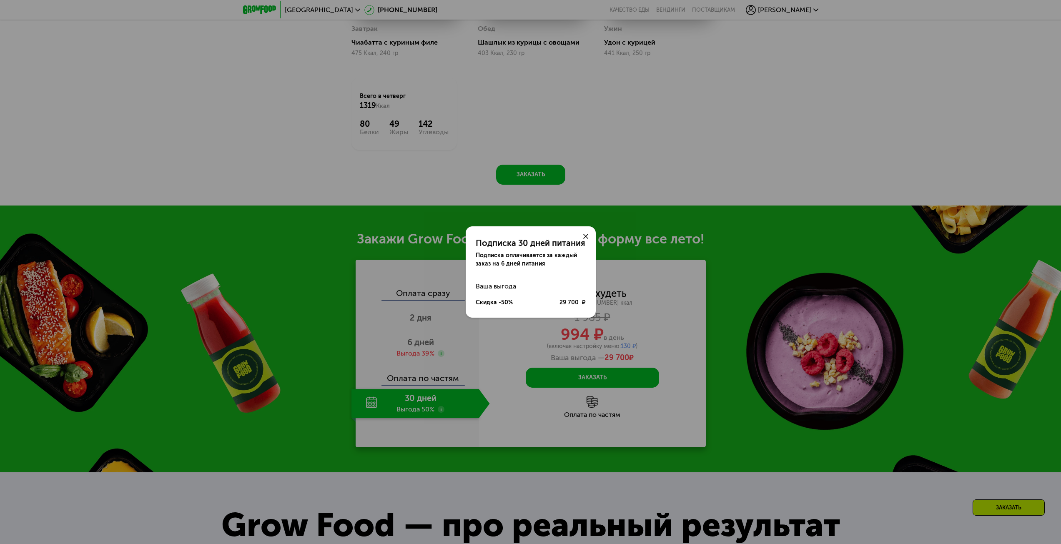
click at [583, 237] on icon at bounding box center [585, 236] width 5 height 5
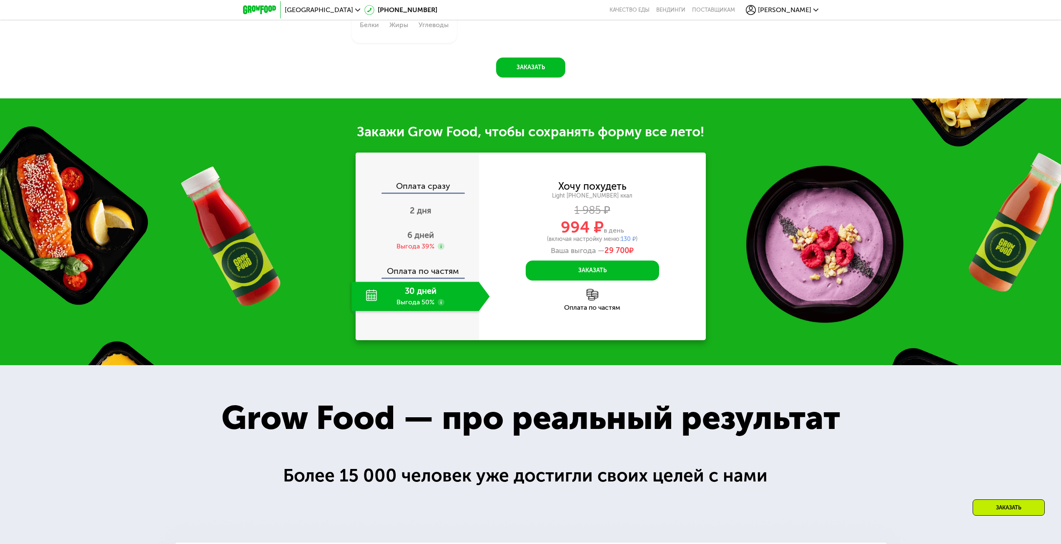
scroll to position [985, 0]
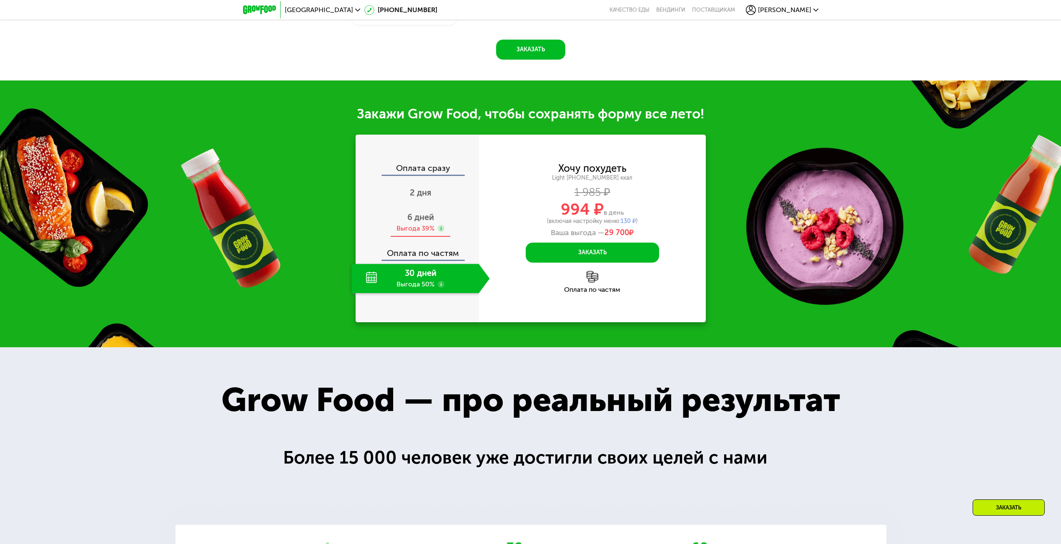
click at [419, 237] on div "6 дней Выгода 39%" at bounding box center [420, 222] width 138 height 29
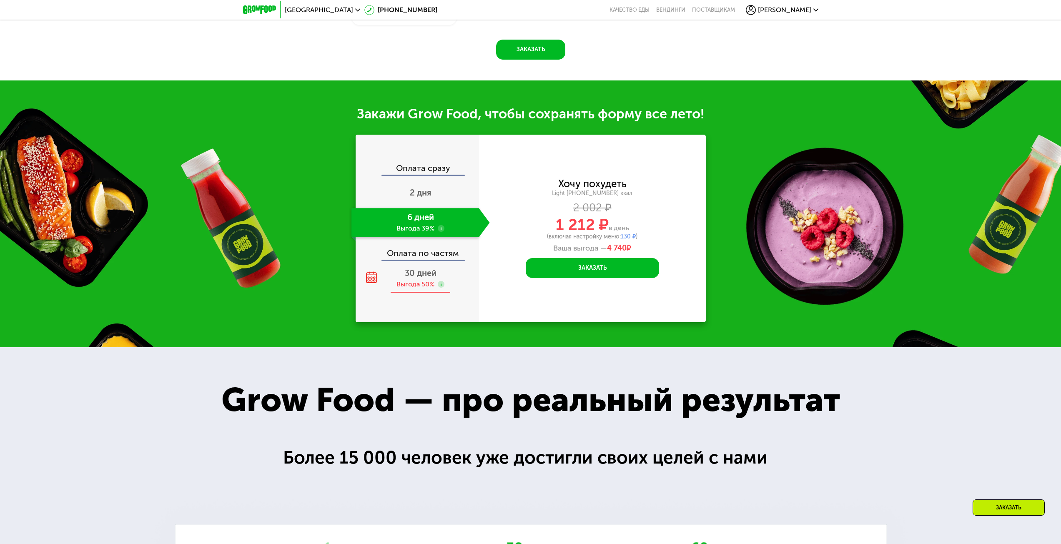
click at [407, 277] on span "30 дней" at bounding box center [421, 273] width 32 height 10
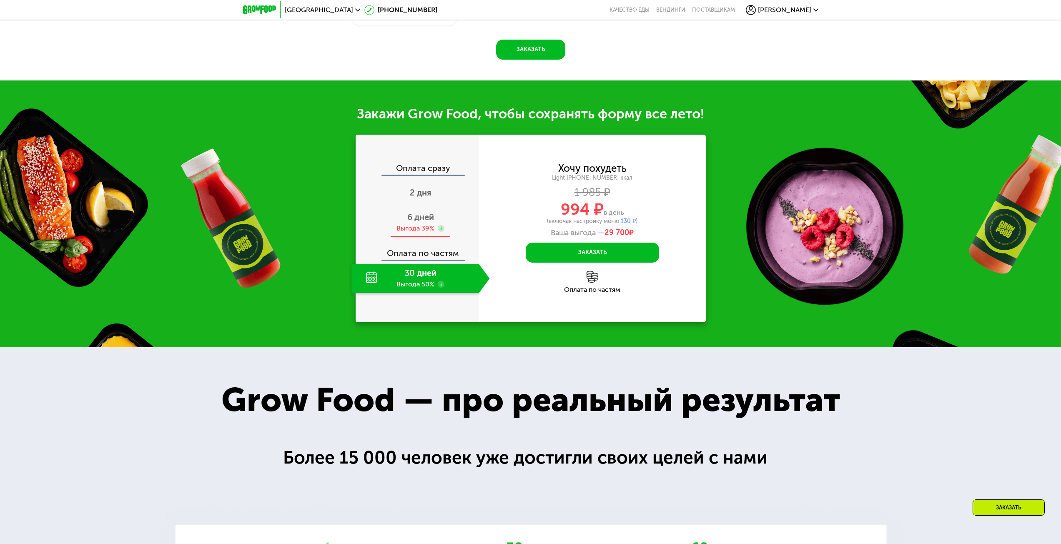
click at [419, 228] on div "Выгода 39%" at bounding box center [415, 228] width 38 height 9
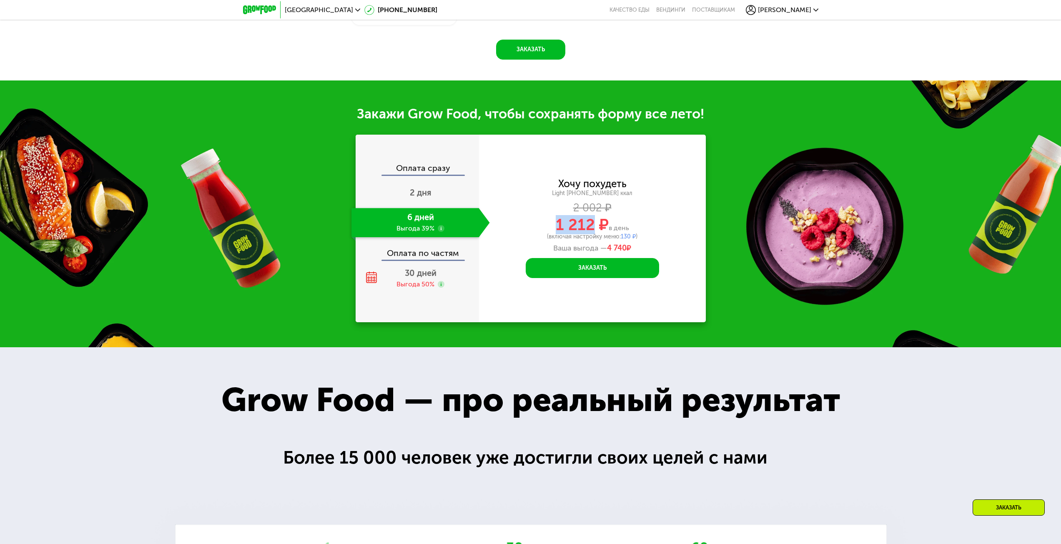
drag, startPoint x: 547, startPoint y: 224, endPoint x: 594, endPoint y: 222, distance: 46.3
click at [594, 222] on div "1 212 ₽ в день" at bounding box center [592, 225] width 227 height 16
click at [404, 293] on div "30 дней Выгода 50%" at bounding box center [420, 278] width 138 height 29
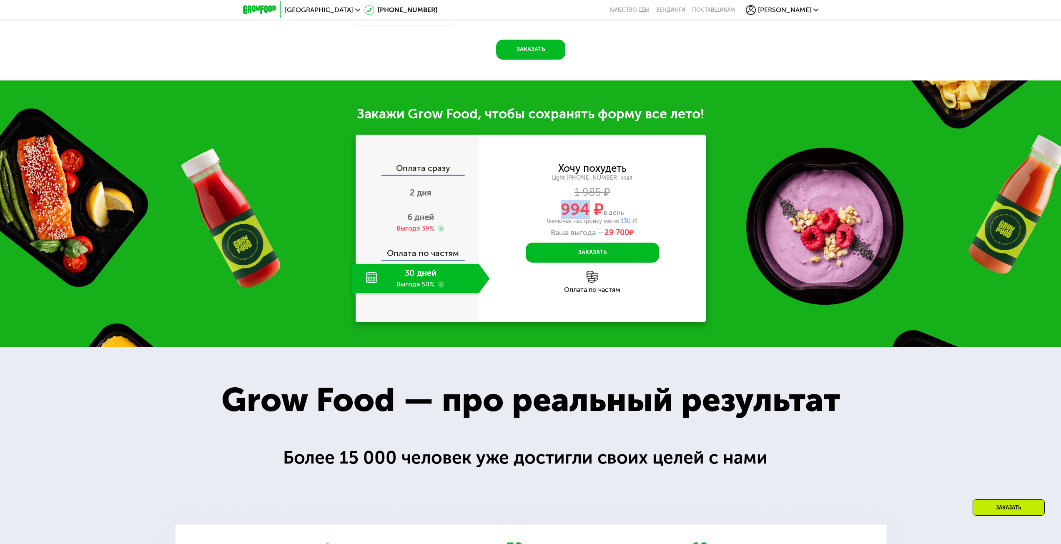
drag, startPoint x: 558, startPoint y: 210, endPoint x: 588, endPoint y: 208, distance: 29.7
click at [588, 208] on div "994 ₽ в день" at bounding box center [592, 209] width 227 height 16
click at [431, 232] on div "Выгода 39%" at bounding box center [415, 228] width 38 height 9
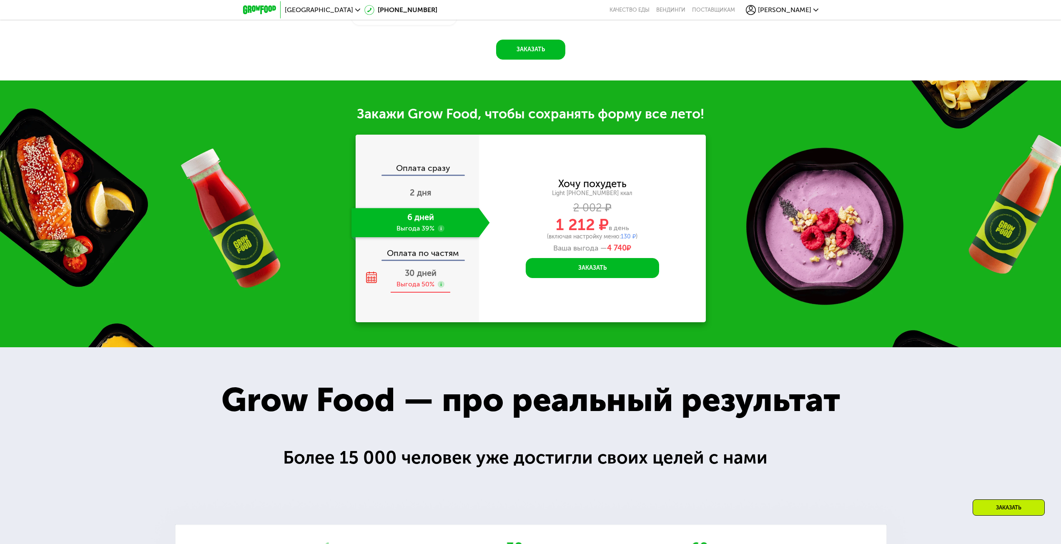
click at [433, 278] on span "30 дней" at bounding box center [421, 273] width 32 height 10
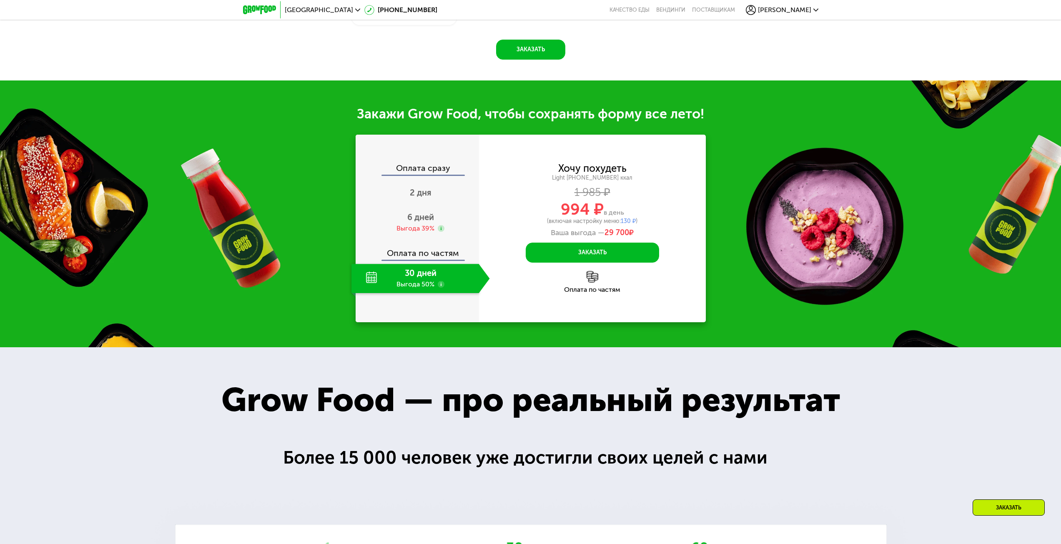
click at [541, 301] on div "Хочу похудеть Light [PHONE_NUMBER] ккал 1 985 ₽ 994 ₽ в день (включая настройку…" at bounding box center [592, 229] width 227 height 188
click at [420, 222] on span "6 дней" at bounding box center [420, 217] width 27 height 10
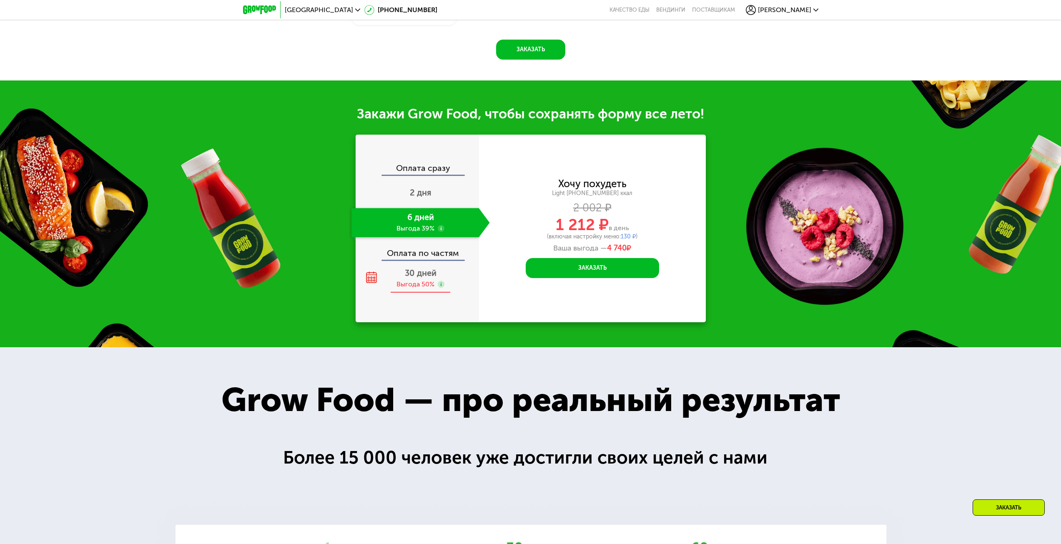
click at [417, 275] on span "30 дней" at bounding box center [421, 273] width 32 height 10
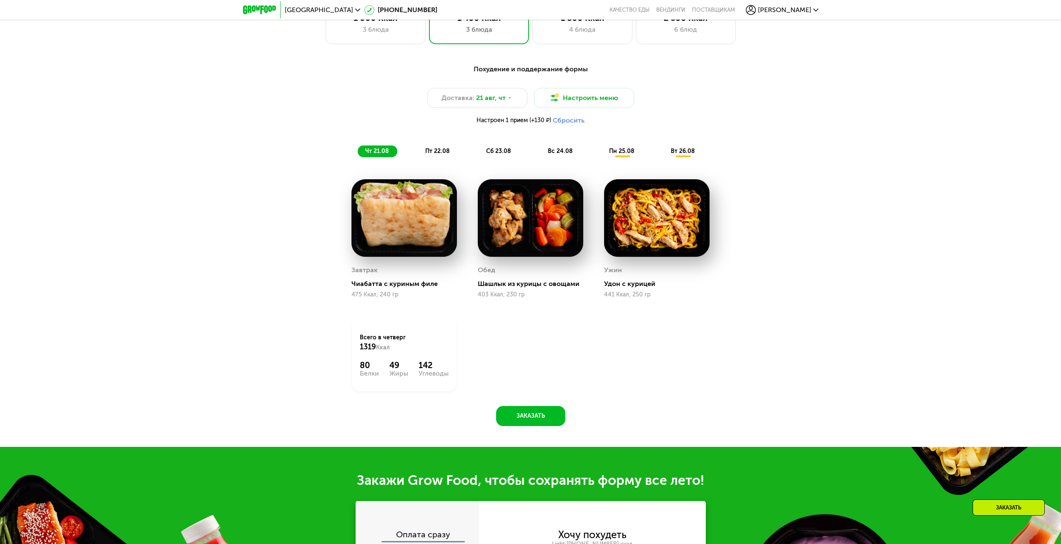
scroll to position [625, 0]
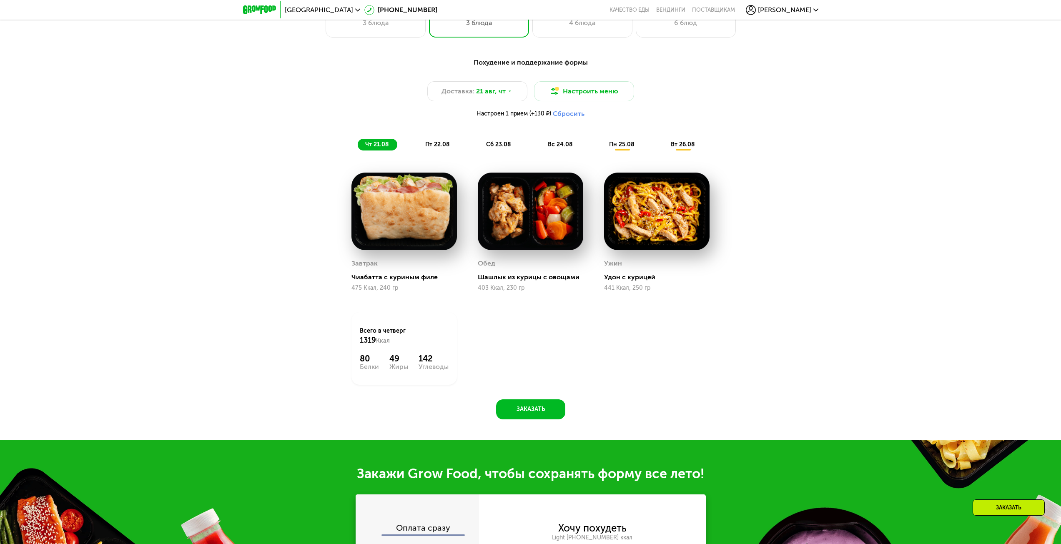
click at [434, 148] on span "пт 22.08" at bounding box center [437, 144] width 25 height 7
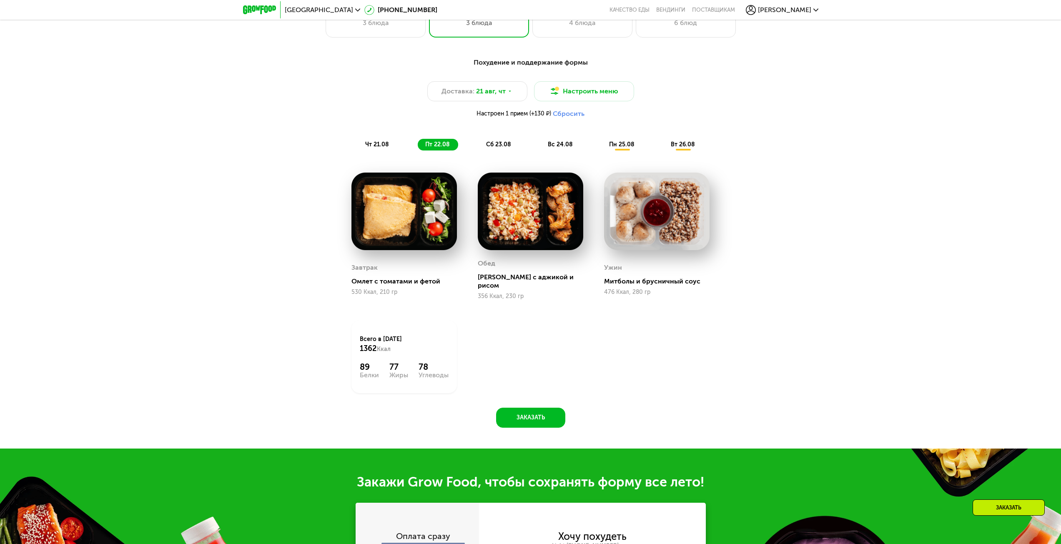
click at [499, 148] on span "сб 23.08" at bounding box center [498, 144] width 25 height 7
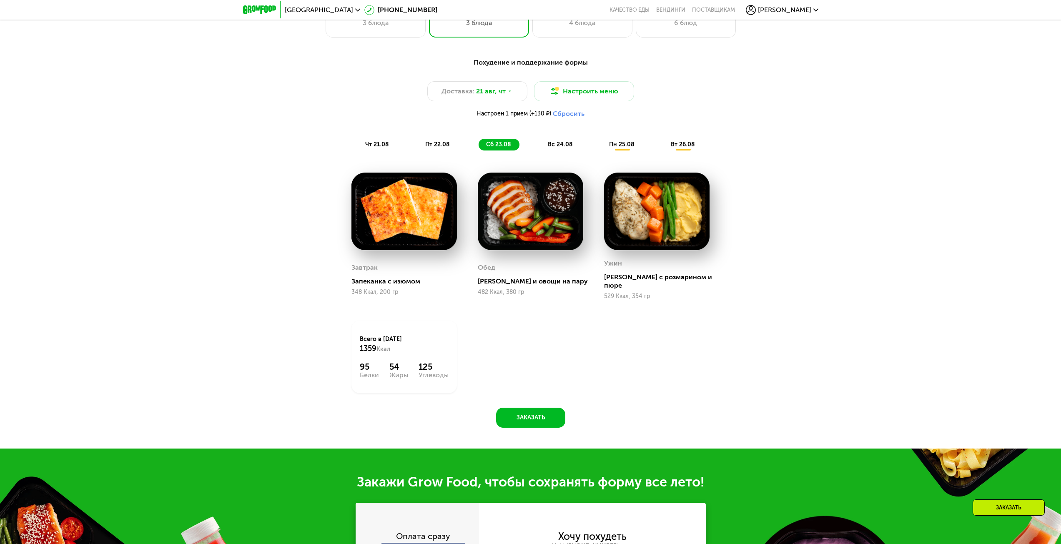
click at [555, 148] on span "вс 24.08" at bounding box center [560, 144] width 25 height 7
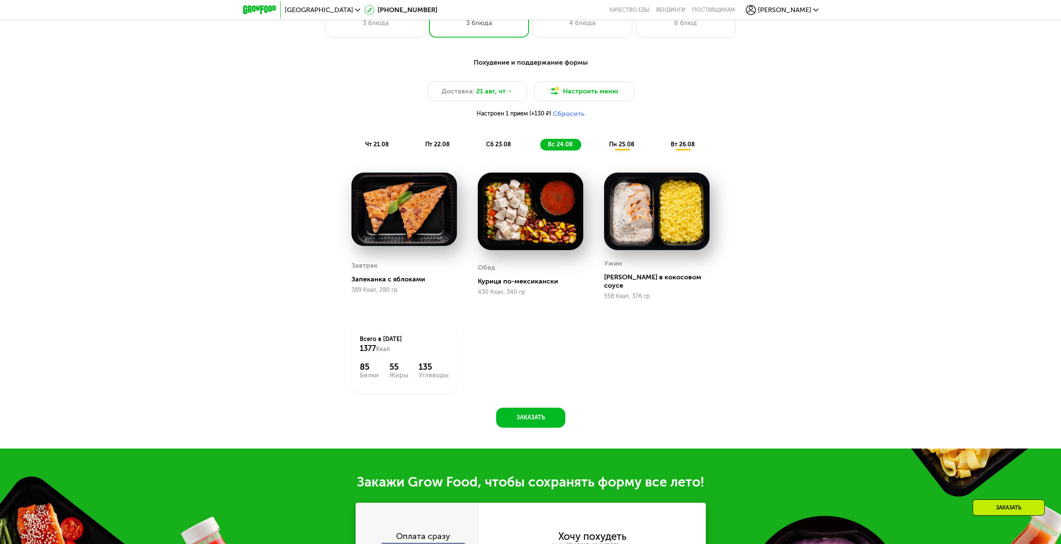
click at [663, 148] on div "пн 25.08" at bounding box center [683, 145] width 40 height 12
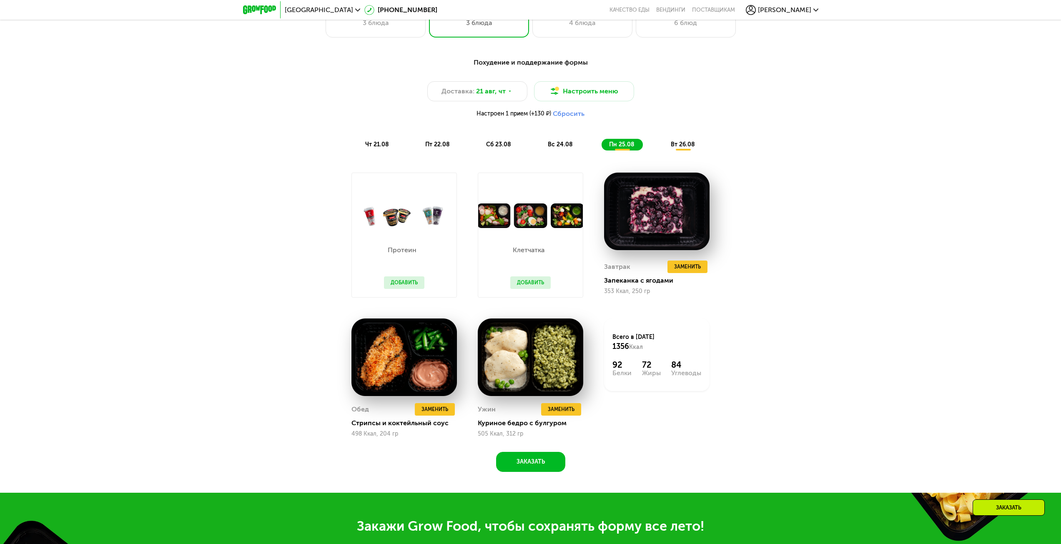
click at [685, 147] on span "вт 26.08" at bounding box center [683, 144] width 24 height 7
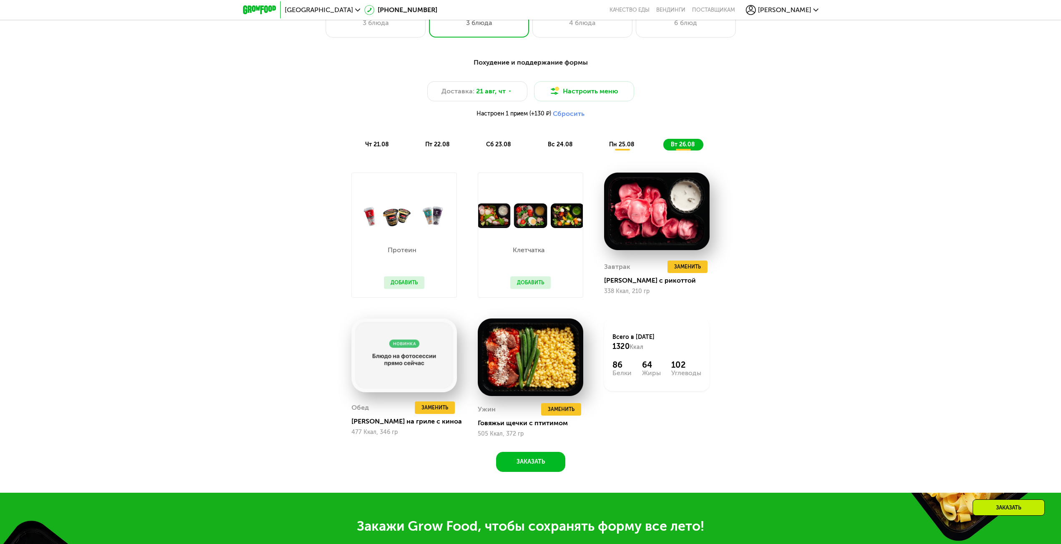
click at [611, 148] on span "пн 25.08" at bounding box center [621, 144] width 25 height 7
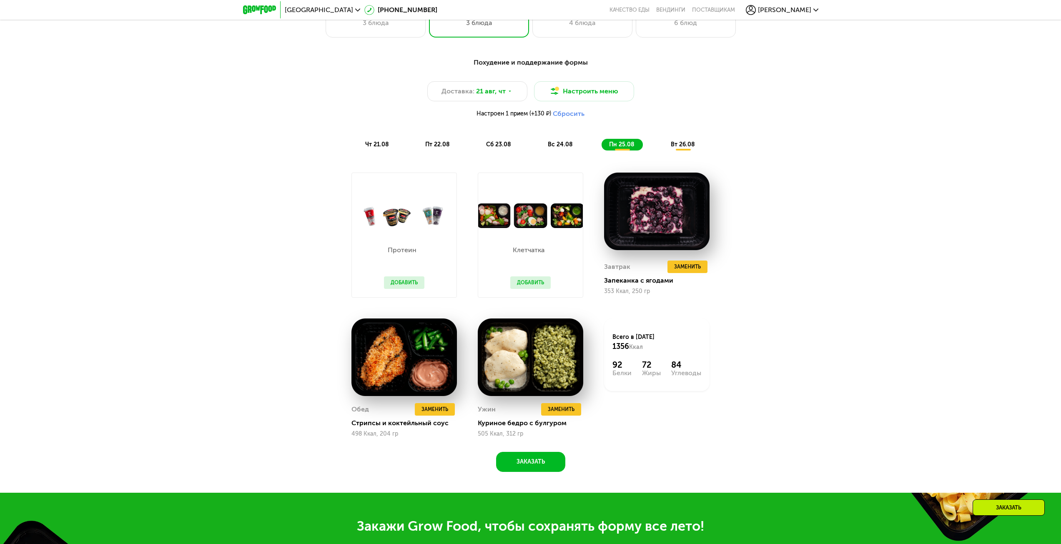
click at [552, 139] on div "Похудение и поддержание формы Доставка: [DATE] Настроить меню Настроен 1 прием …" at bounding box center [531, 104] width 494 height 93
click at [561, 148] on span "вс 24.08" at bounding box center [560, 144] width 25 height 7
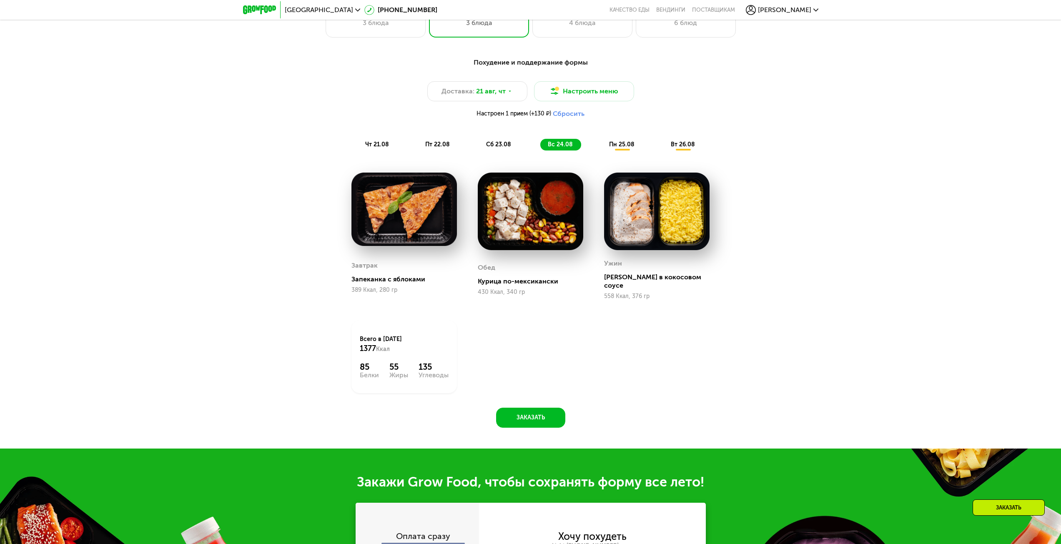
click at [499, 147] on span "сб 23.08" at bounding box center [498, 144] width 25 height 7
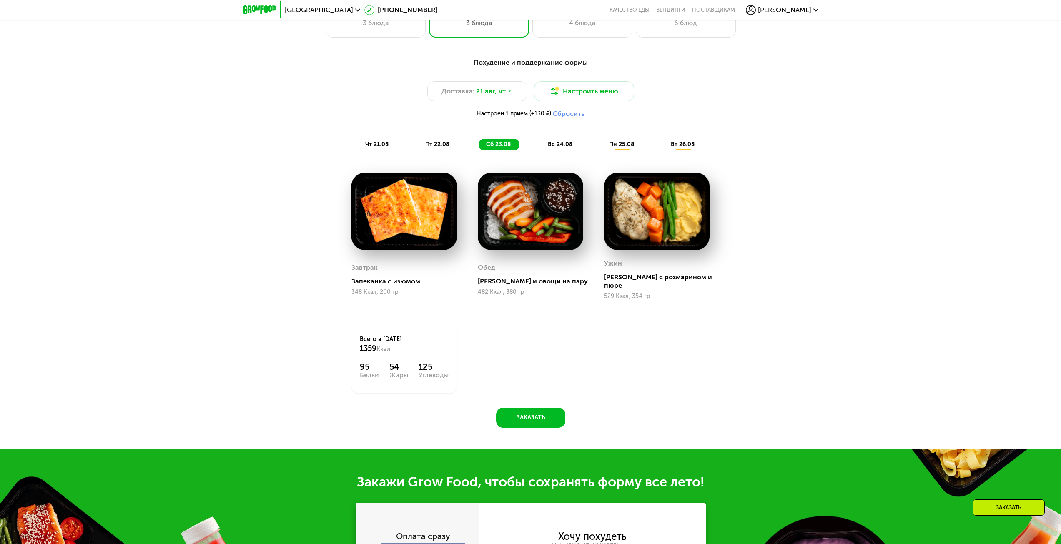
click at [438, 148] on span "пт 22.08" at bounding box center [437, 144] width 25 height 7
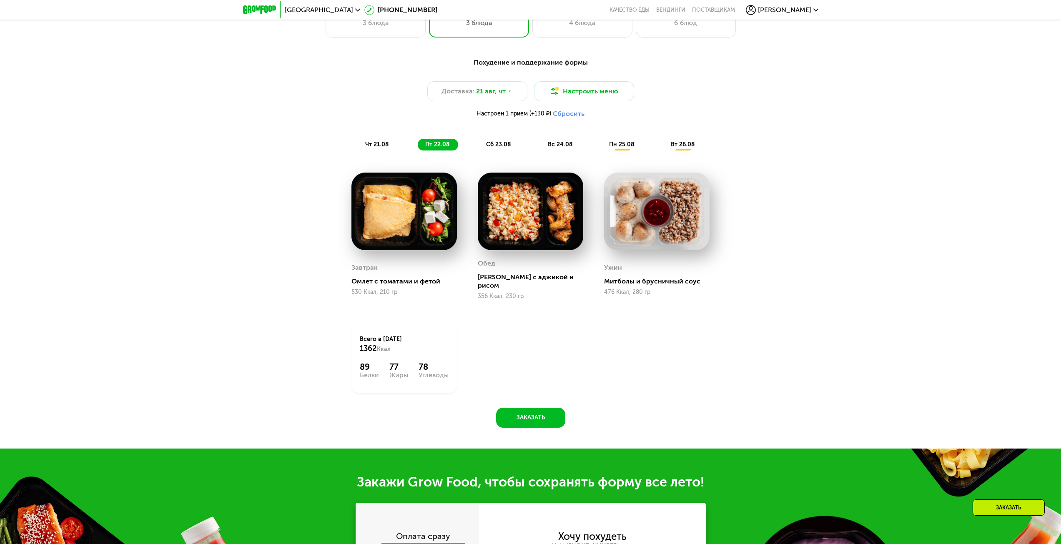
click at [364, 155] on div "Похудение и поддержание формы Доставка: [DATE] Настроить меню Настроен 1 прием …" at bounding box center [531, 104] width 504 height 103
click at [418, 150] on div "чт 21.08" at bounding box center [438, 145] width 40 height 12
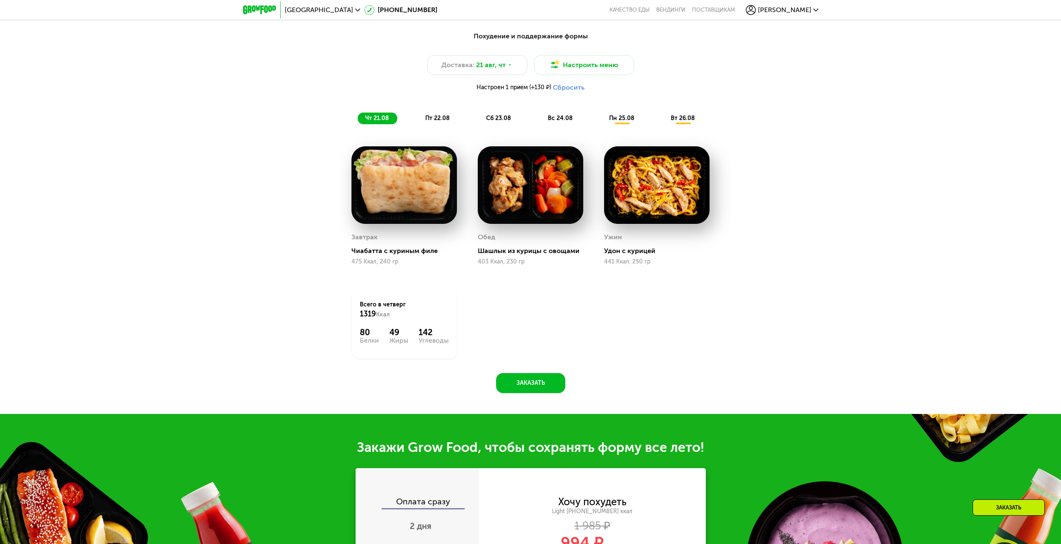
scroll to position [792, 0]
